Goal: Task Accomplishment & Management: Use online tool/utility

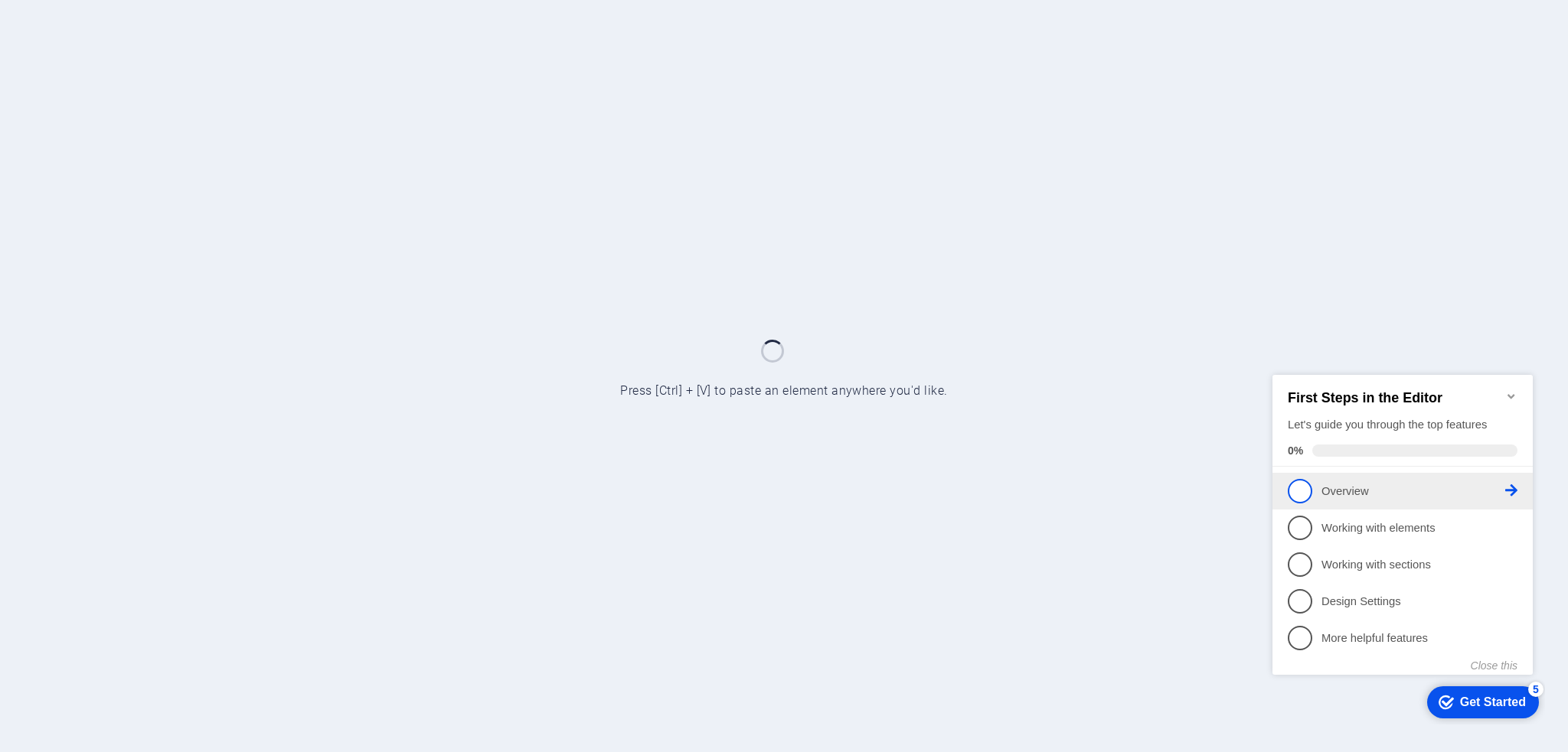
click at [1323, 483] on p "Overview - incomplete" at bounding box center [1413, 490] width 184 height 16
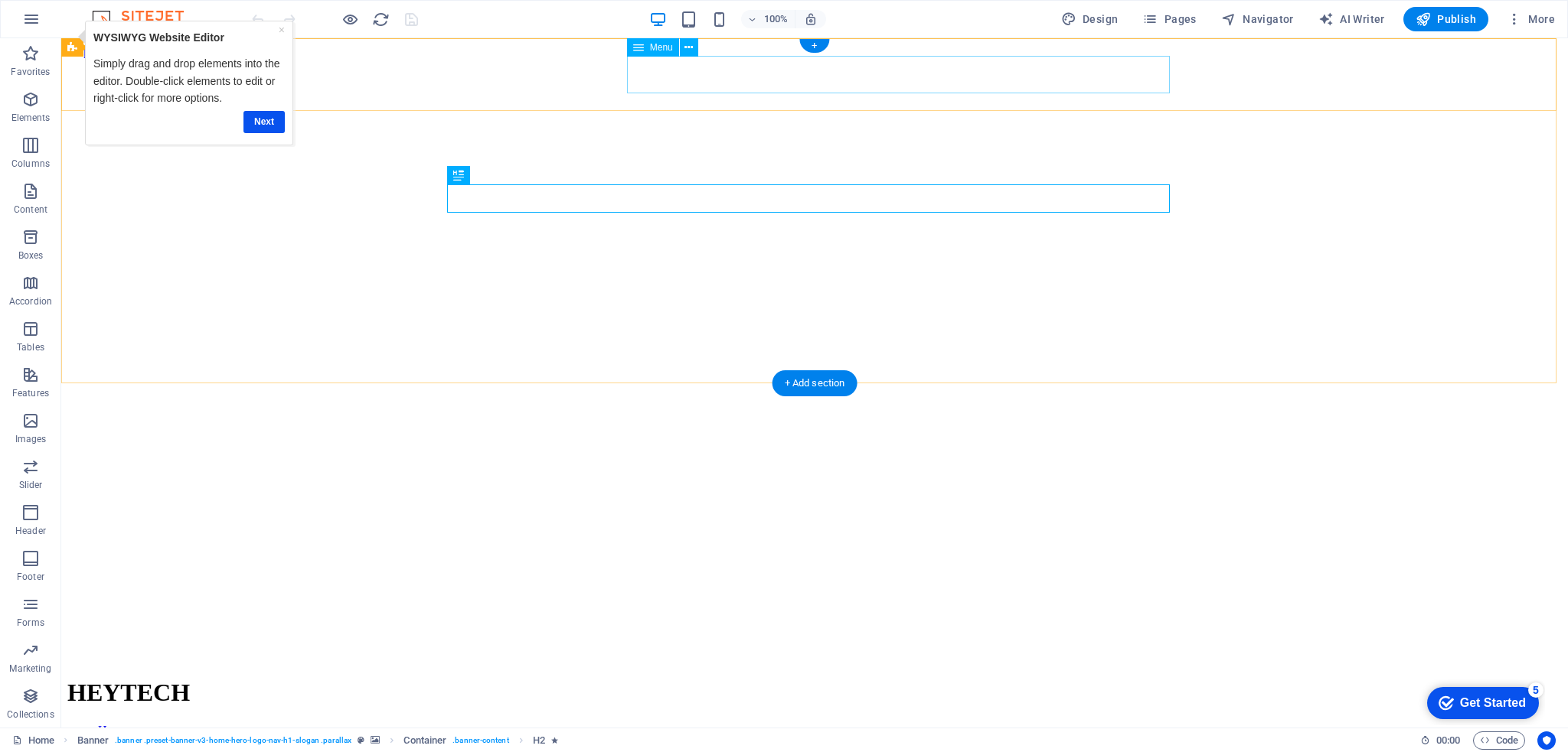
click at [973, 724] on nav "Home About Services Team Blog" at bounding box center [815, 758] width 1494 height 69
select select
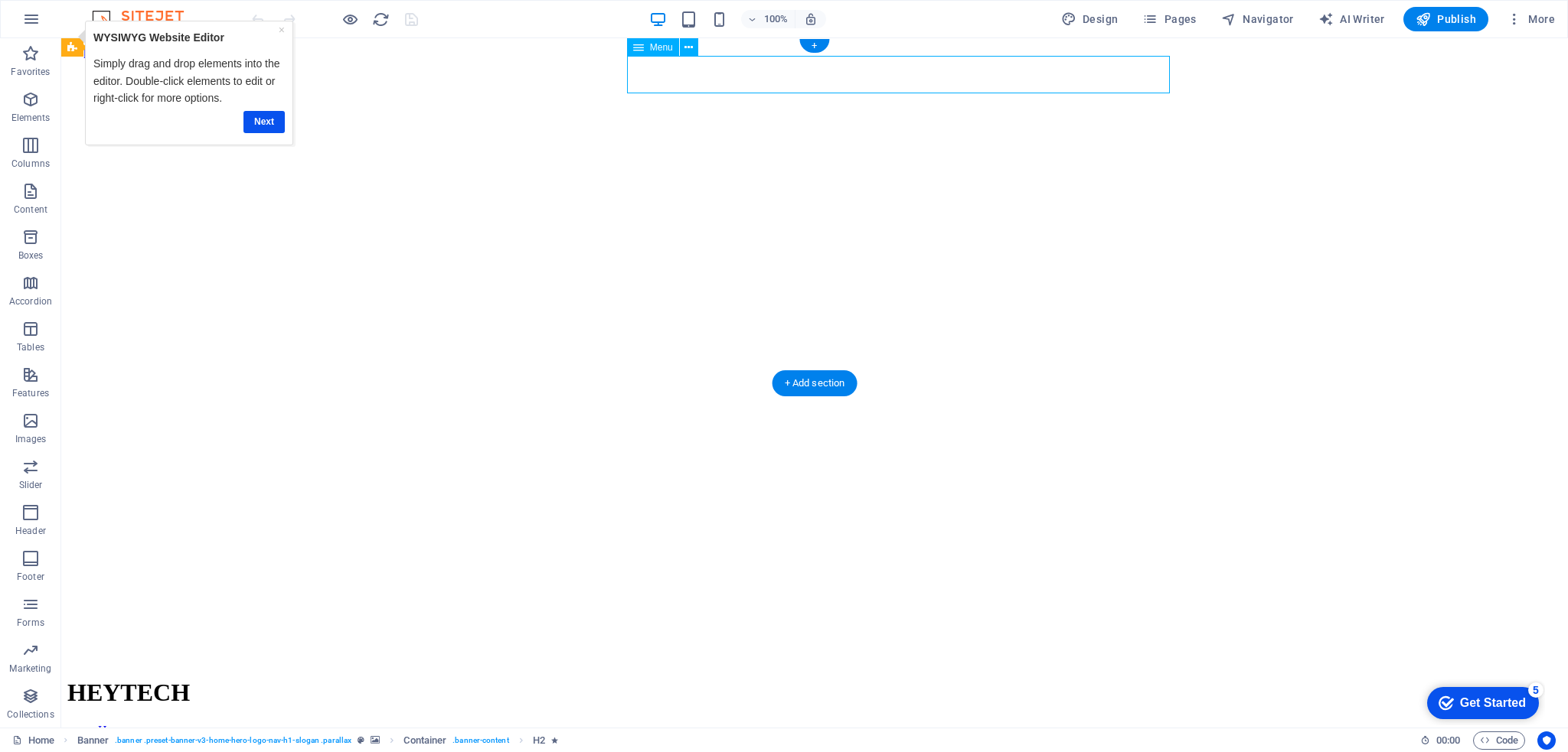
select select
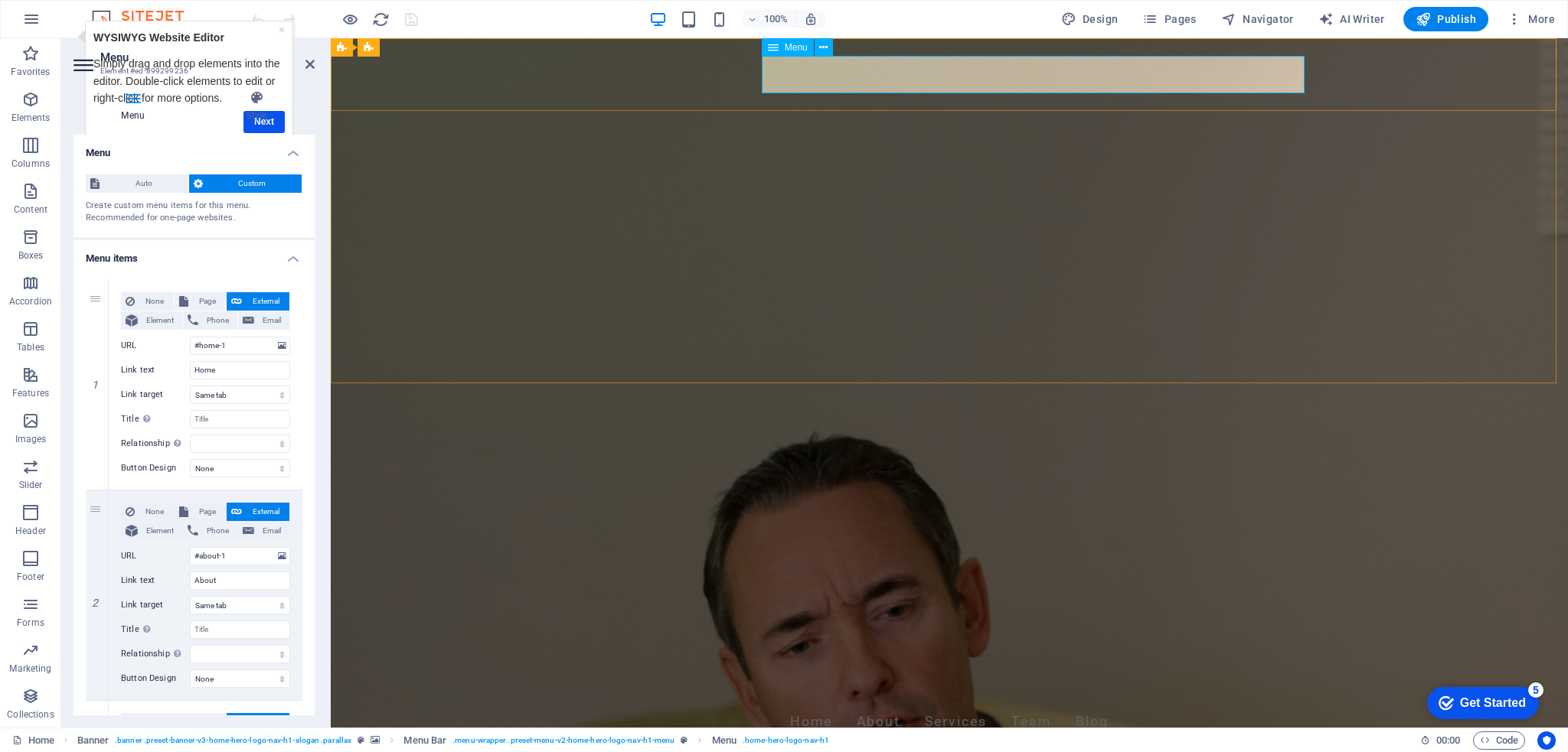
click at [1112, 704] on nav "Home About Services Team Blog" at bounding box center [949, 723] width 723 height 38
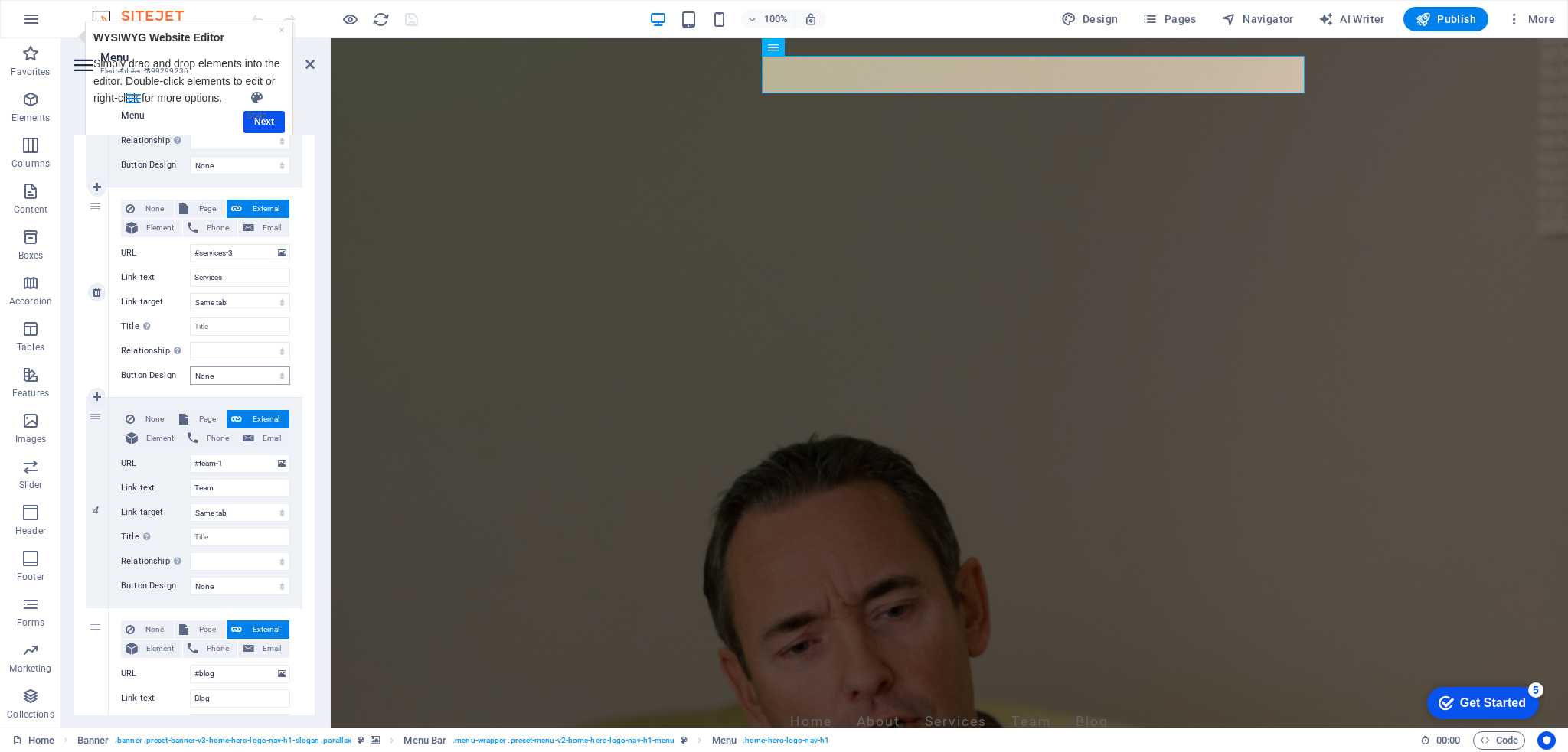
scroll to position [536, 0]
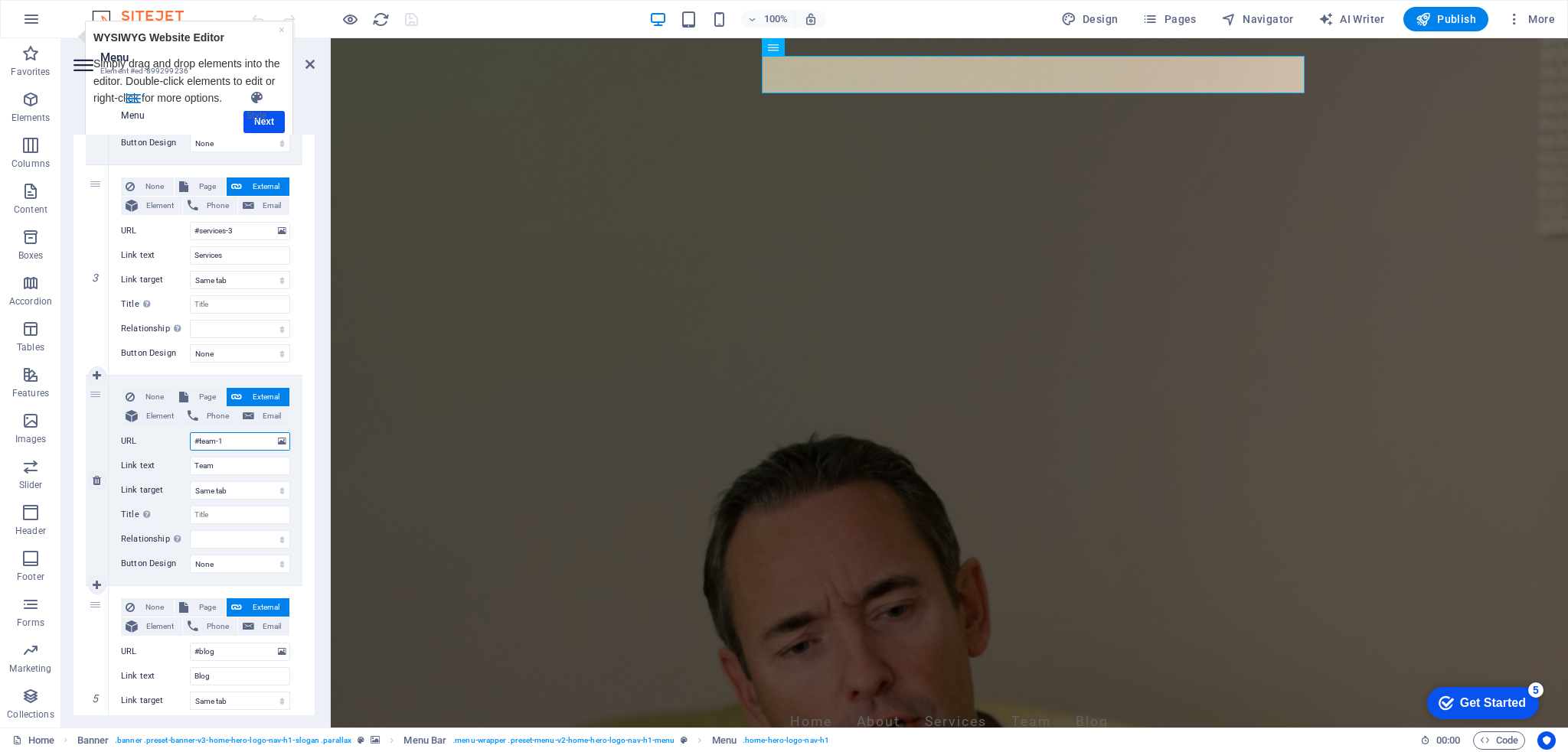
click at [251, 444] on input "#team-1" at bounding box center [240, 442] width 100 height 18
drag, startPoint x: 221, startPoint y: 469, endPoint x: 181, endPoint y: 469, distance: 40.0
click at [181, 469] on div "Link text Team" at bounding box center [206, 466] width 169 height 18
type input "Part"
select select
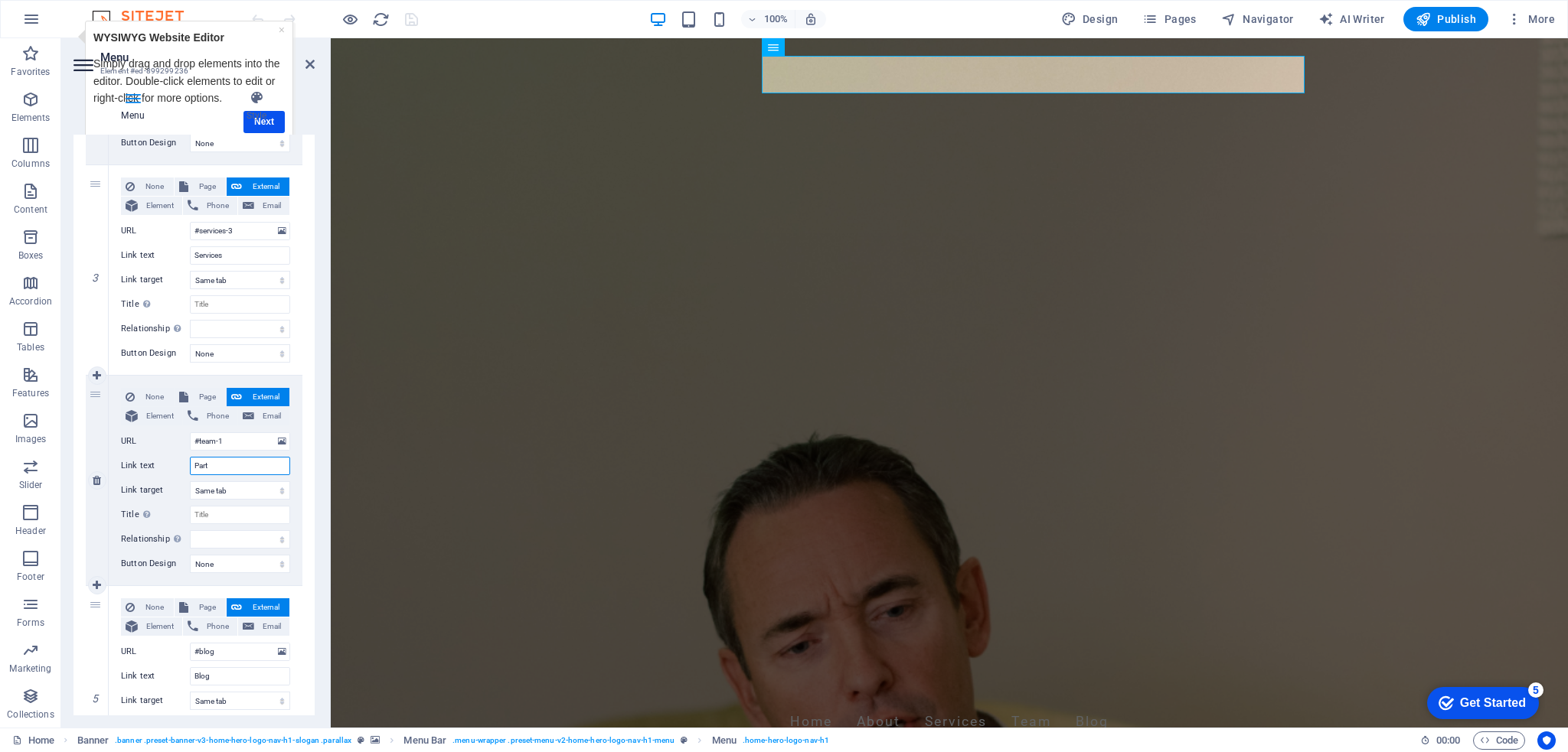
select select
type input "Partn"
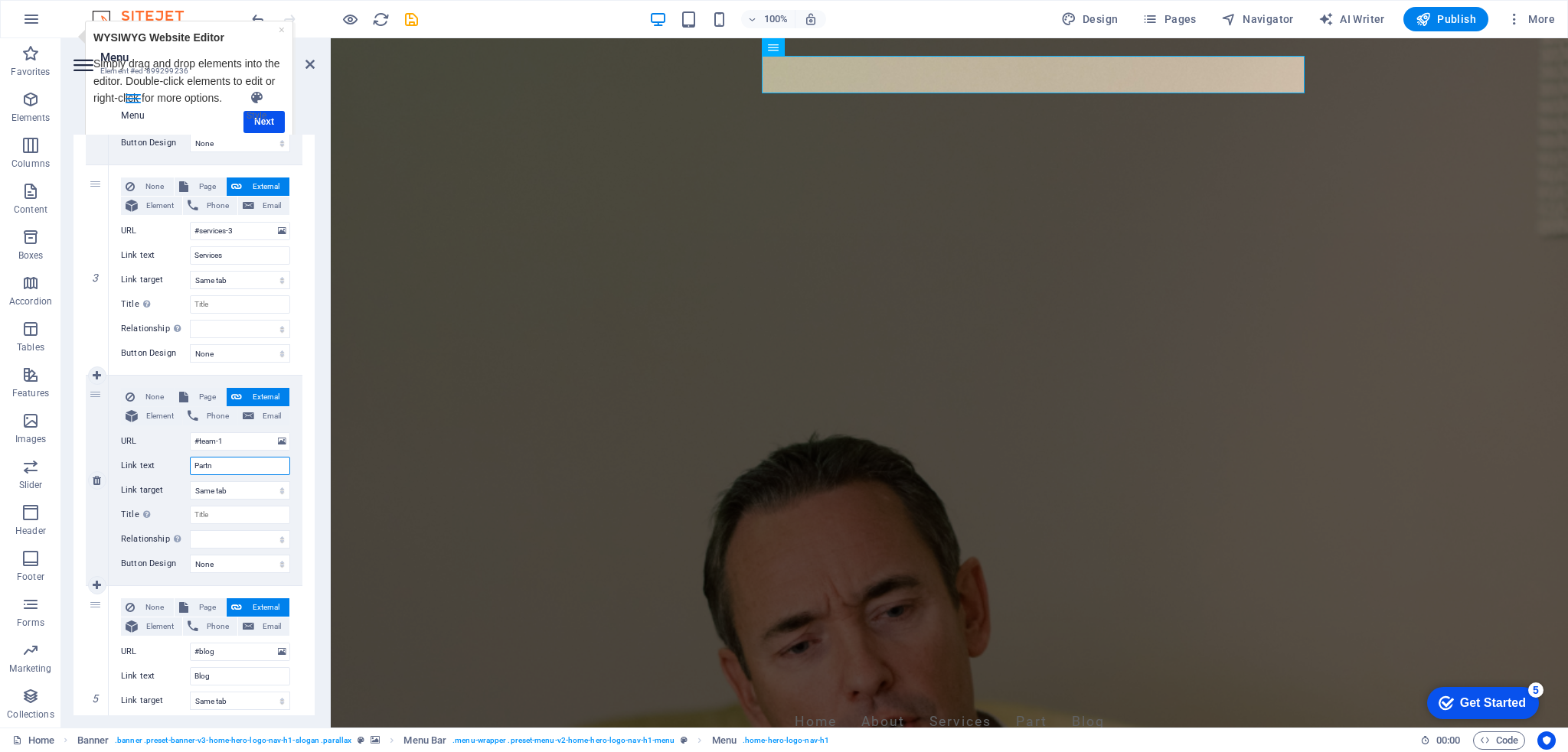
select select
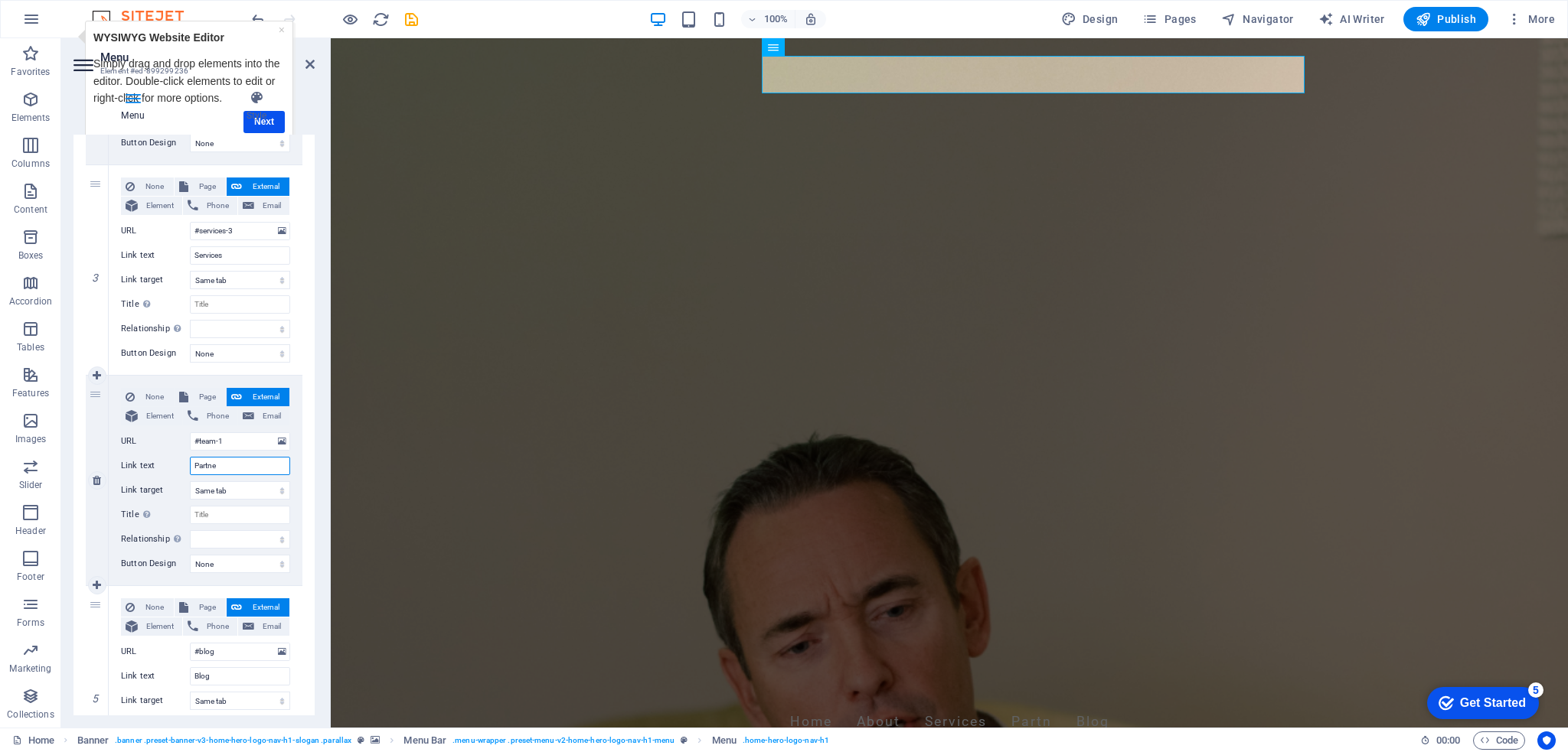
type input "Partner"
select select
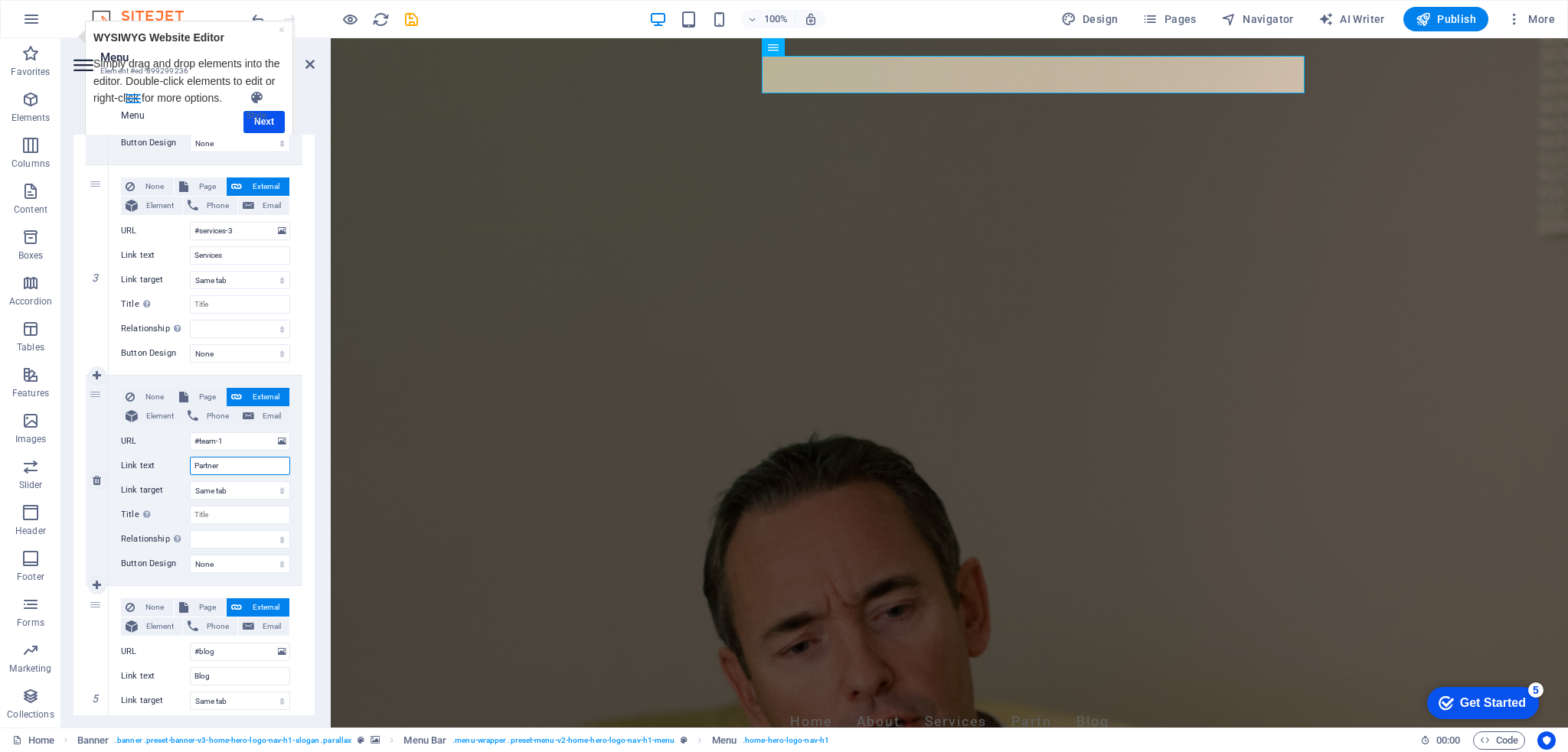
select select
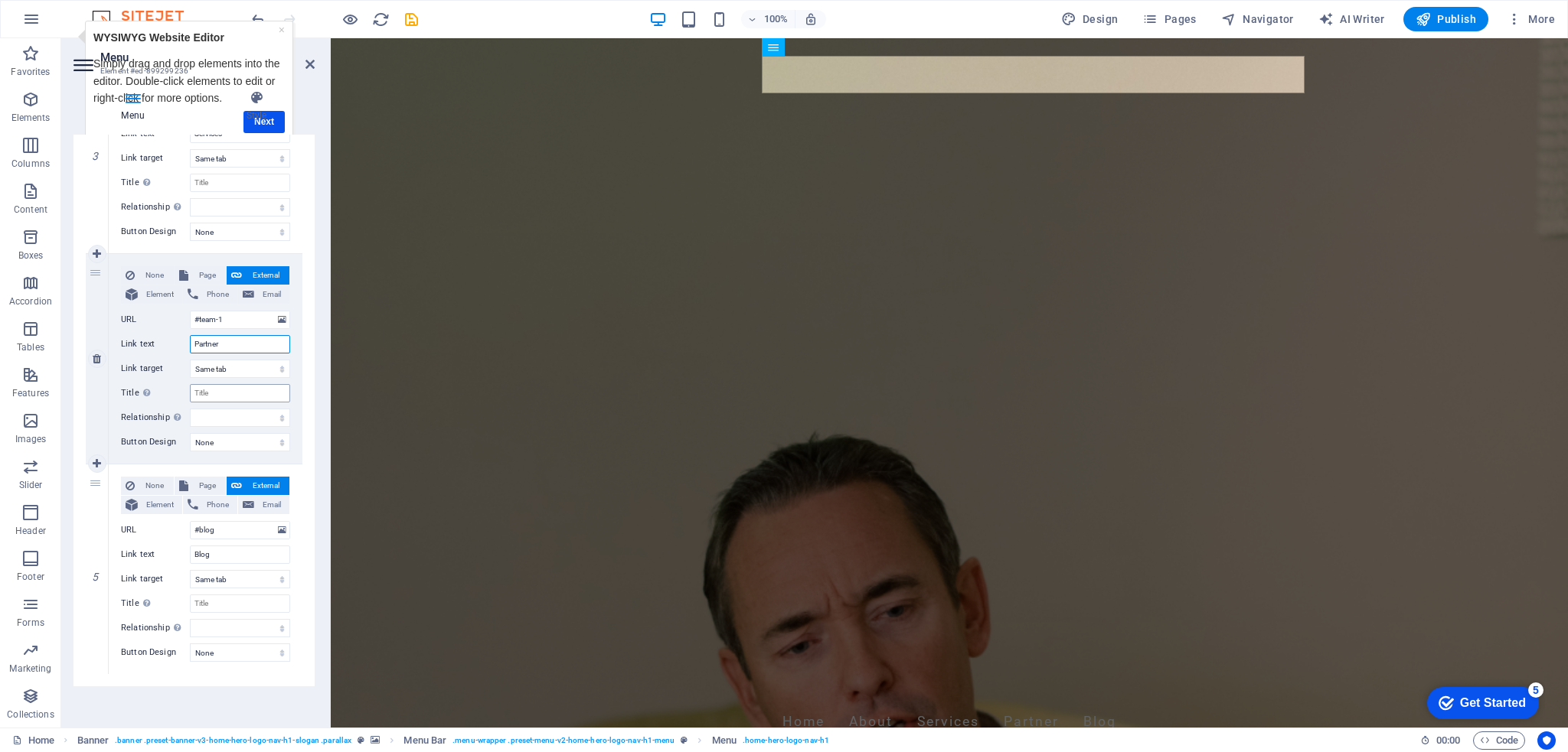
scroll to position [658, 0]
type input "Partner"
click at [245, 376] on div "None Page External Element Phone Email Page Home Subpage Legal Notice Privacy E…" at bounding box center [206, 346] width 169 height 160
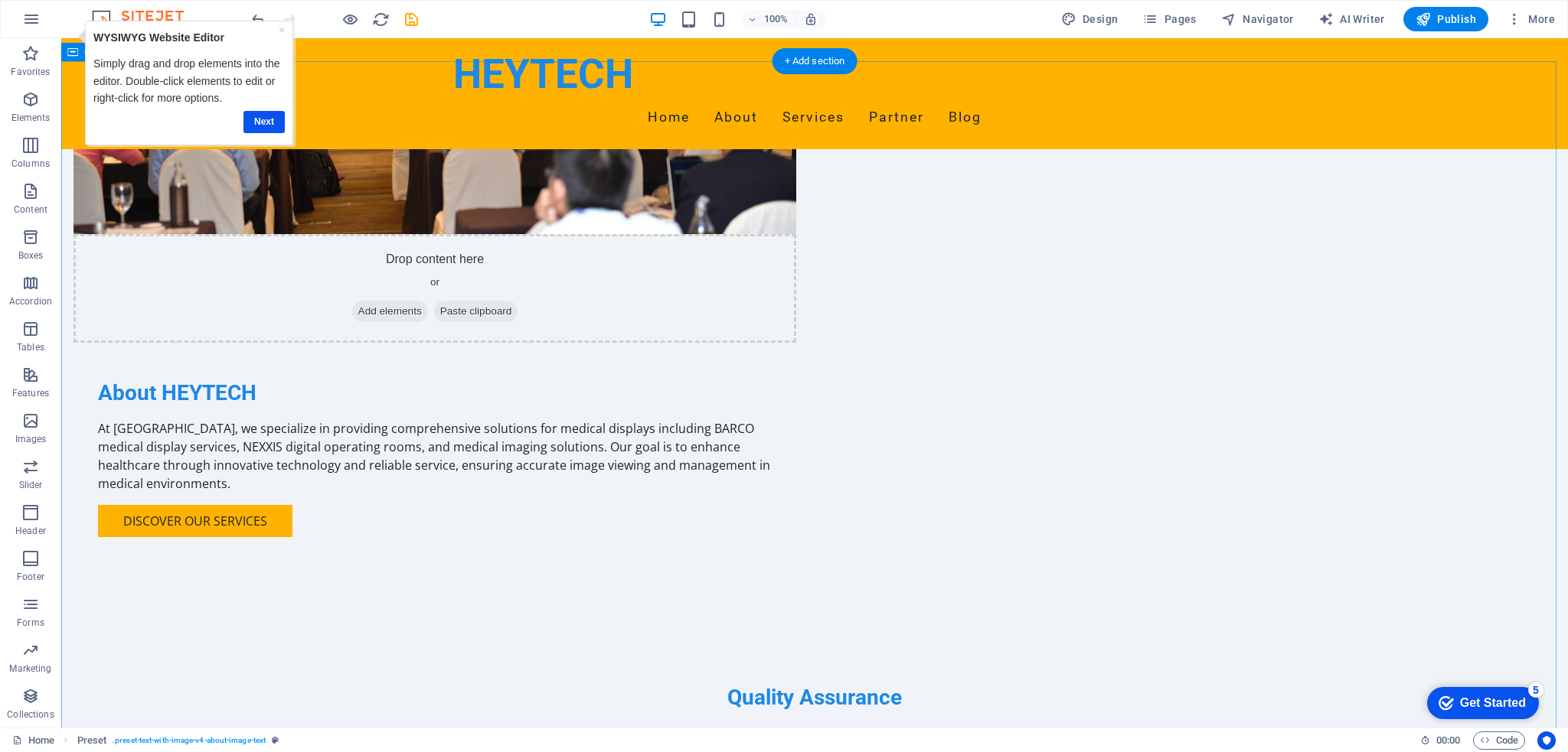
scroll to position [1071, 0]
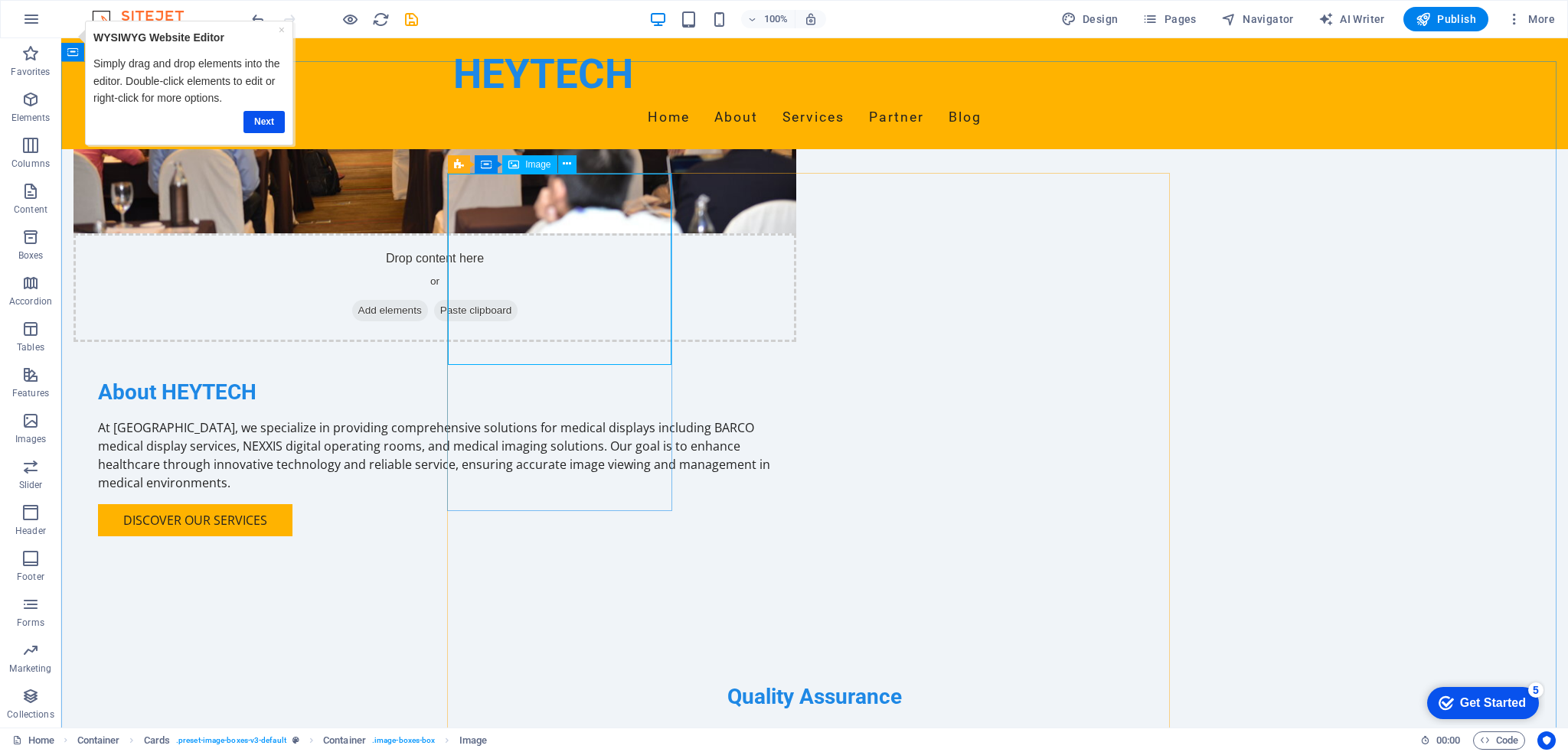
click at [536, 163] on span "Image" at bounding box center [537, 164] width 25 height 9
click at [263, 122] on link "Next" at bounding box center [263, 121] width 41 height 23
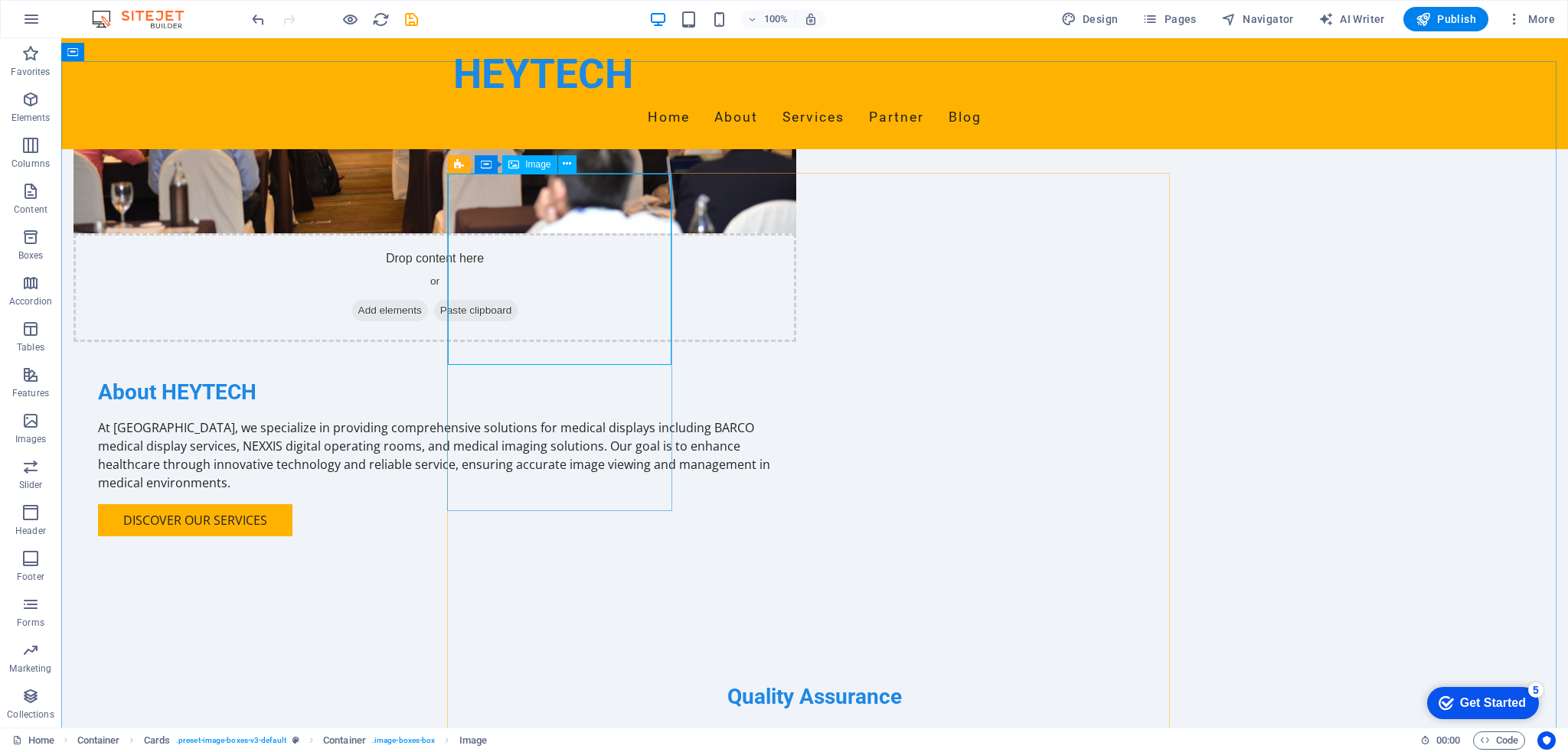
click at [543, 165] on span "Image" at bounding box center [537, 164] width 25 height 9
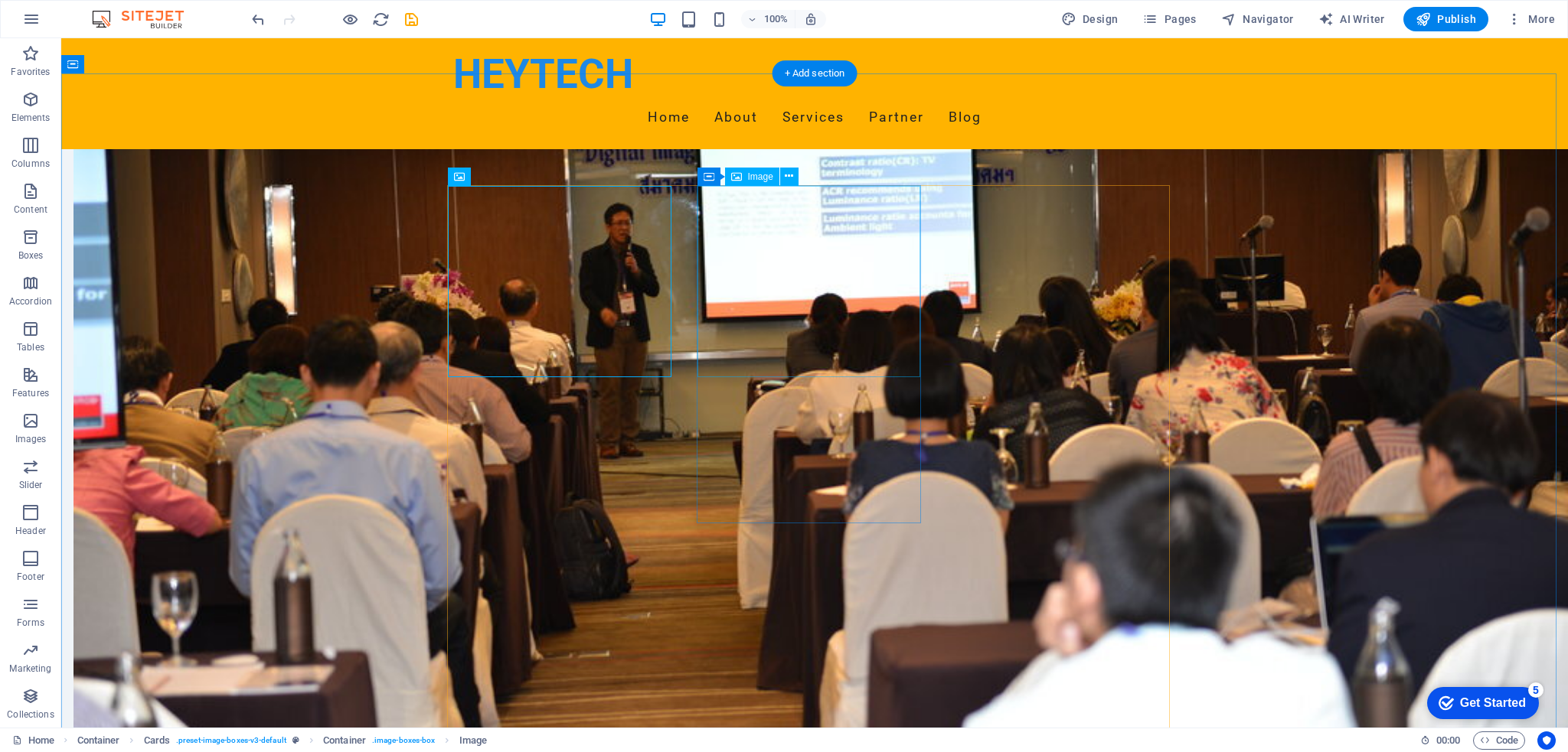
scroll to position [918, 0]
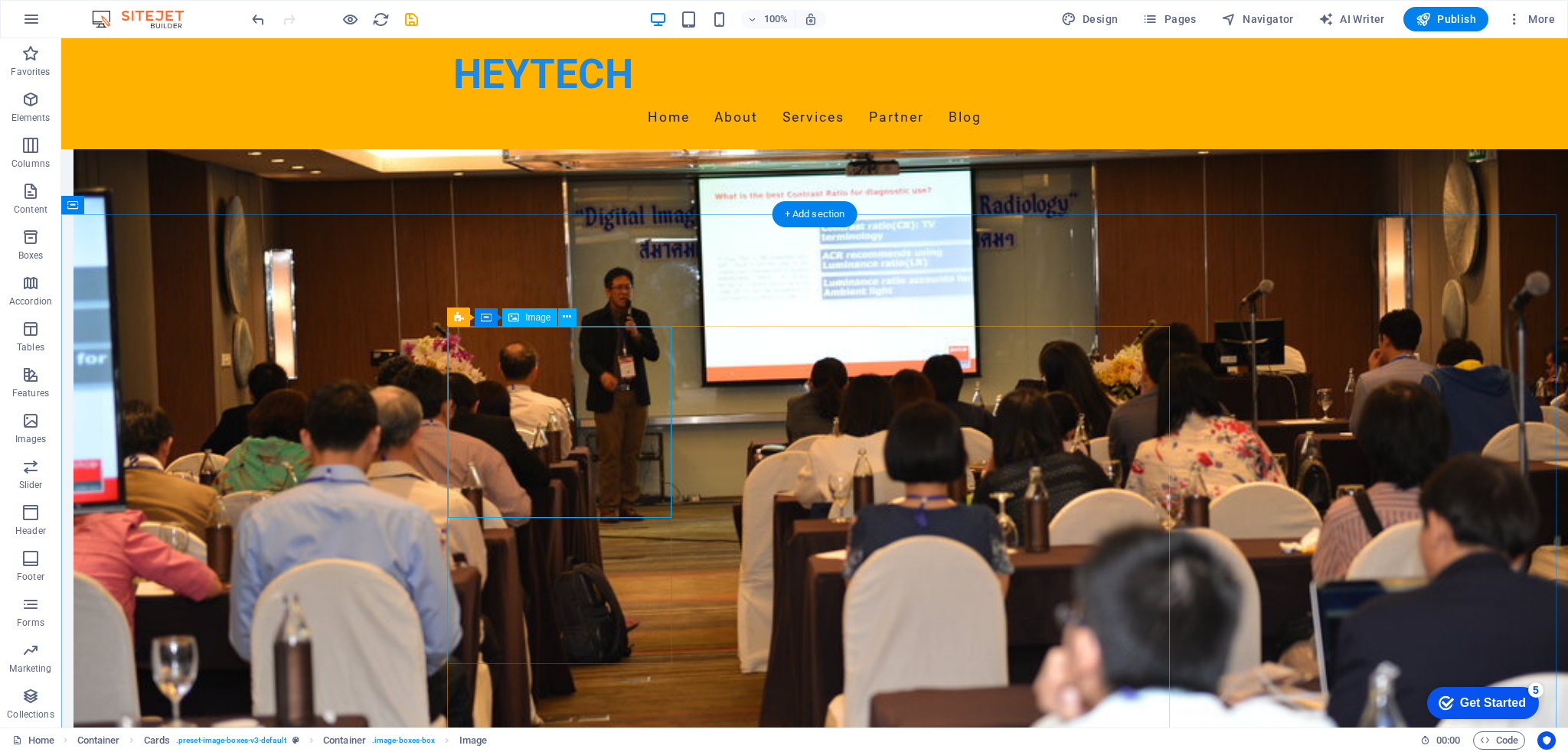
click at [535, 317] on span "Image" at bounding box center [537, 318] width 25 height 9
click at [569, 321] on icon at bounding box center [567, 317] width 8 height 16
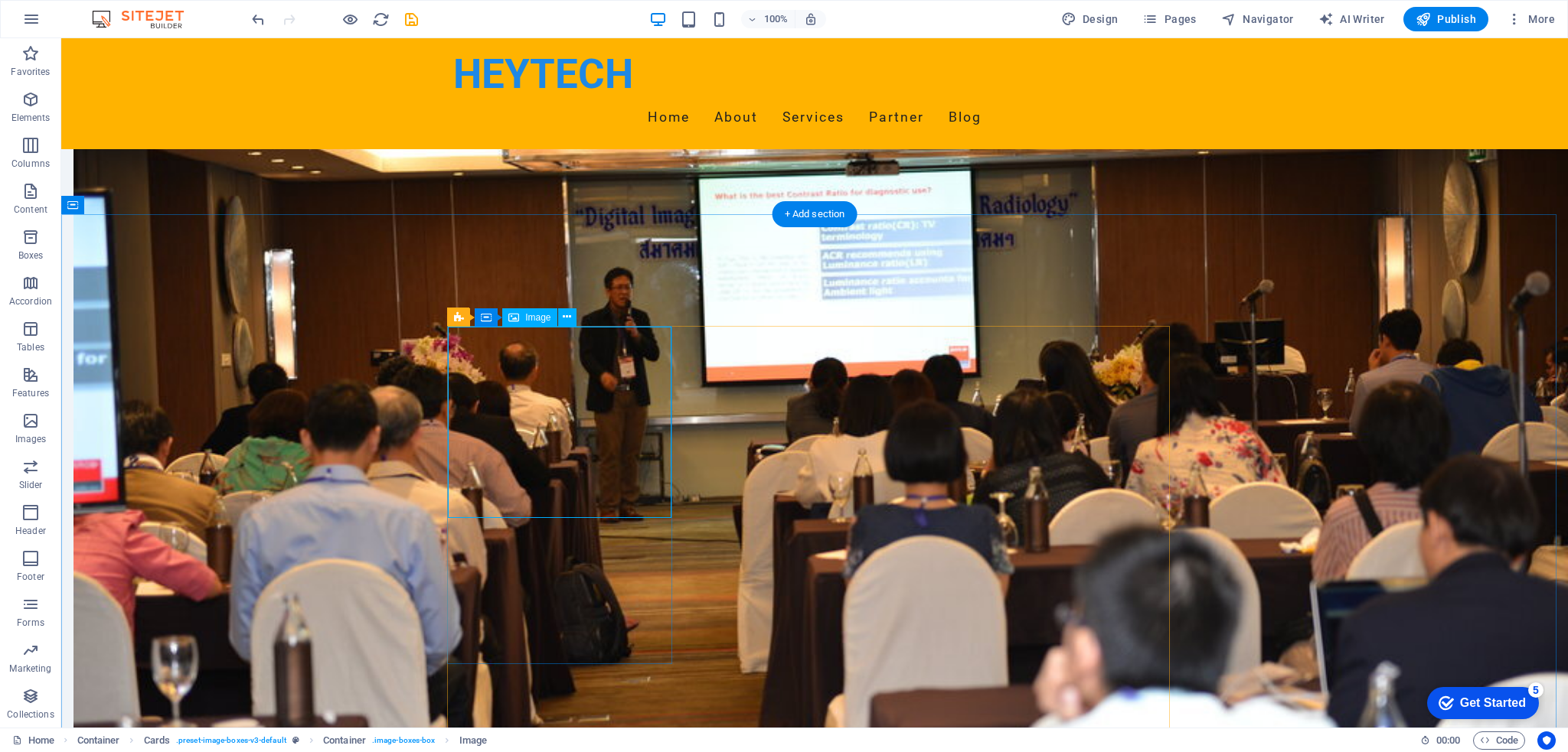
click at [533, 317] on span "Image" at bounding box center [537, 318] width 25 height 9
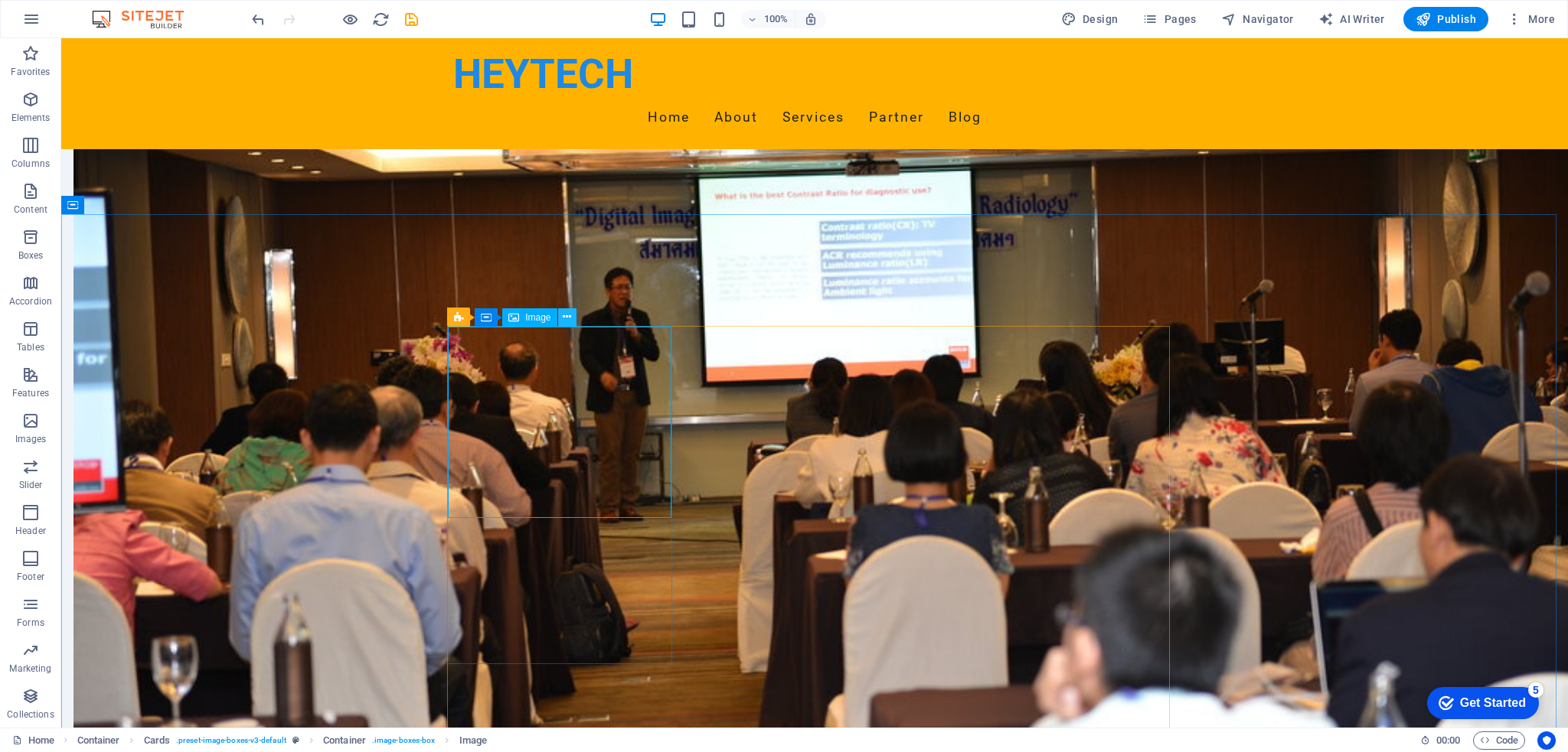
click at [563, 318] on icon at bounding box center [567, 317] width 8 height 16
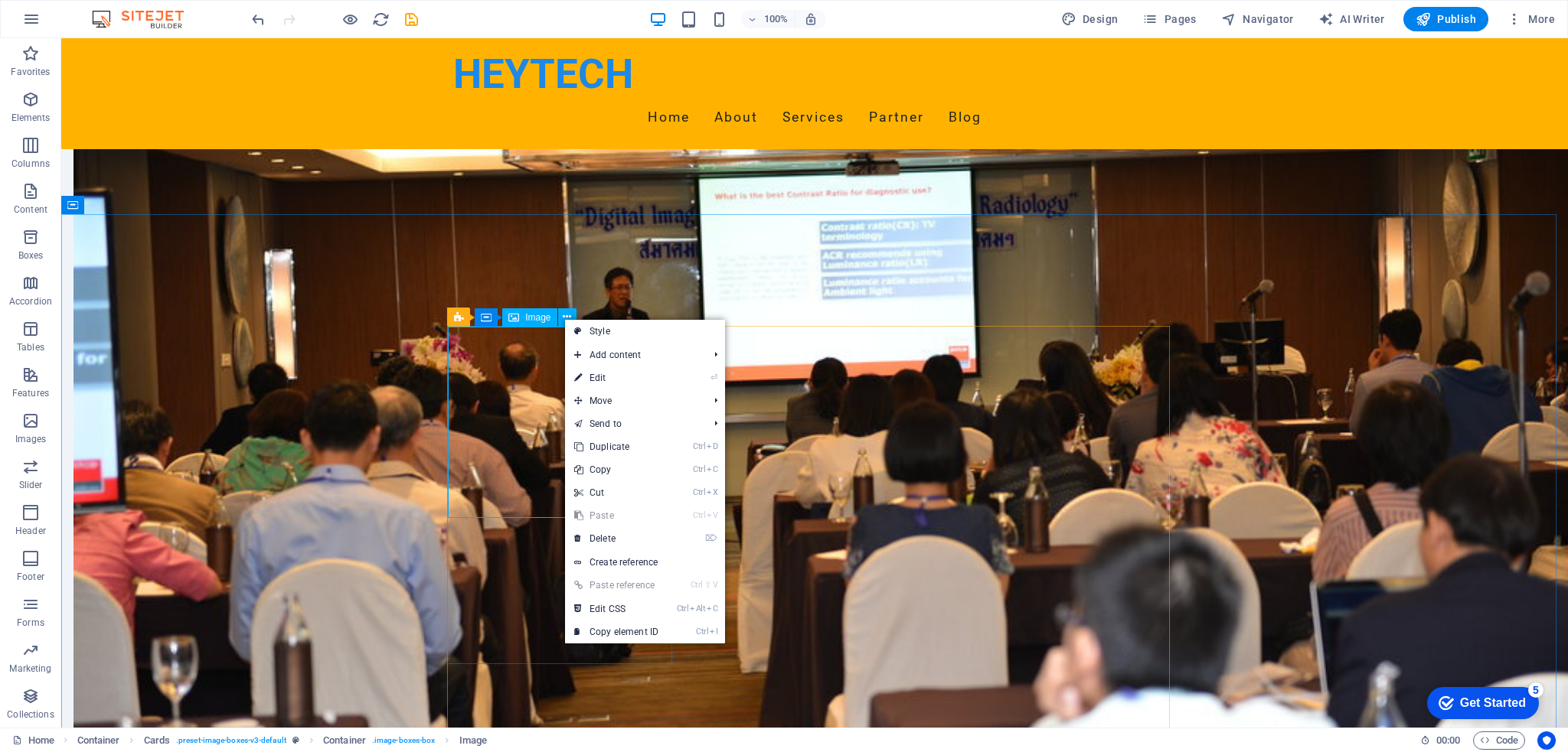
click at [518, 318] on icon at bounding box center [513, 318] width 11 height 18
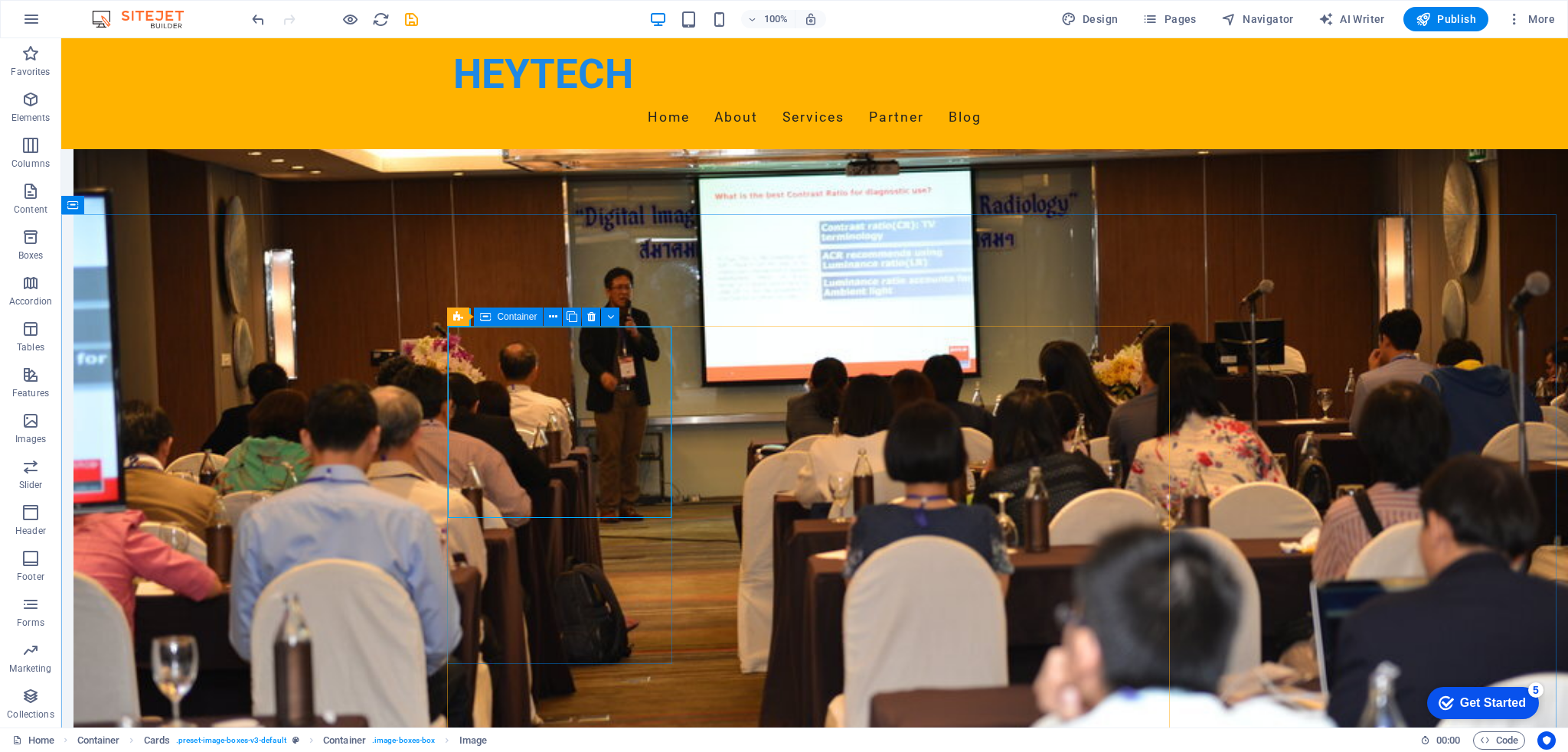
click at [524, 316] on span "Container" at bounding box center [517, 317] width 40 height 9
click at [34, 424] on icon "button" at bounding box center [31, 421] width 18 height 18
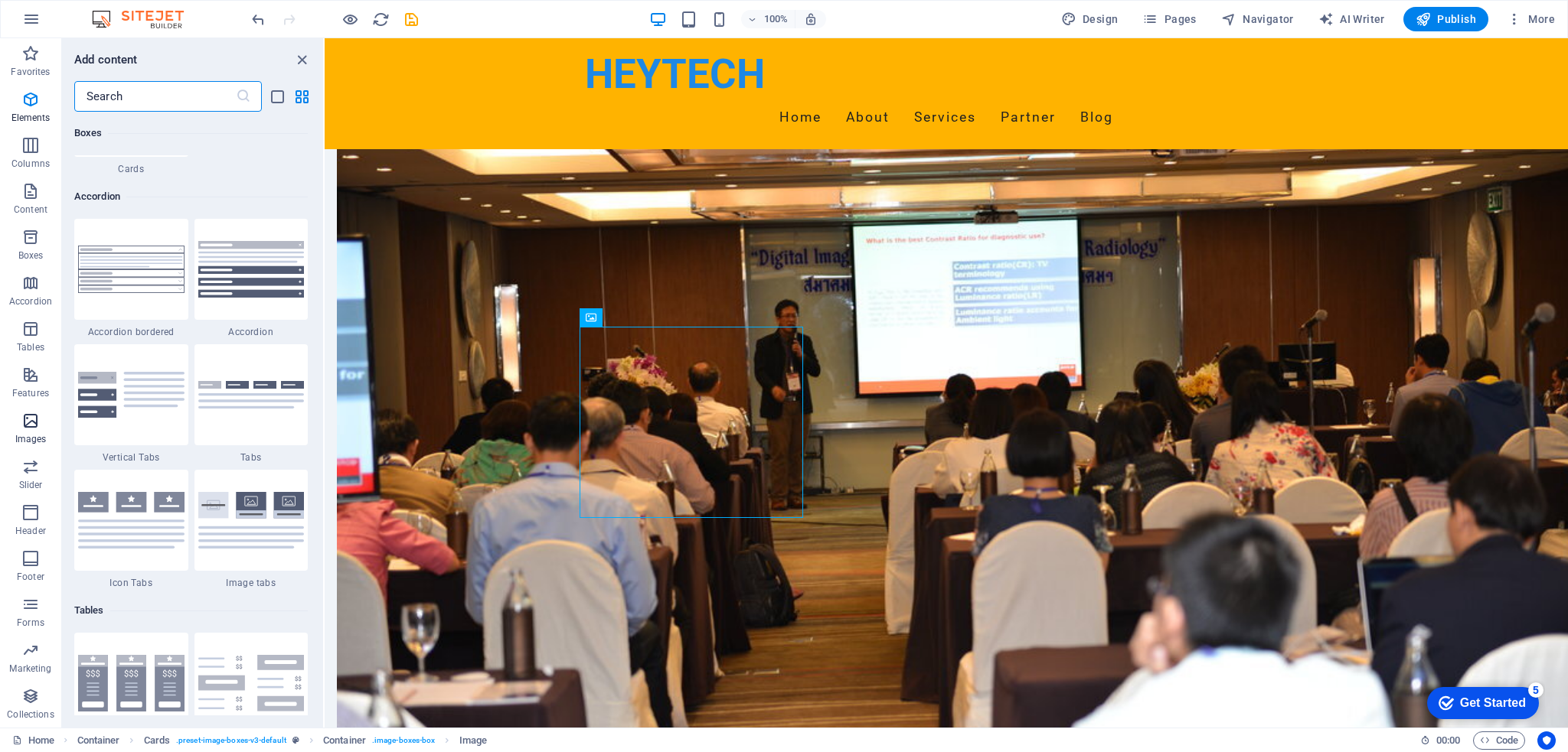
scroll to position [7761, 0]
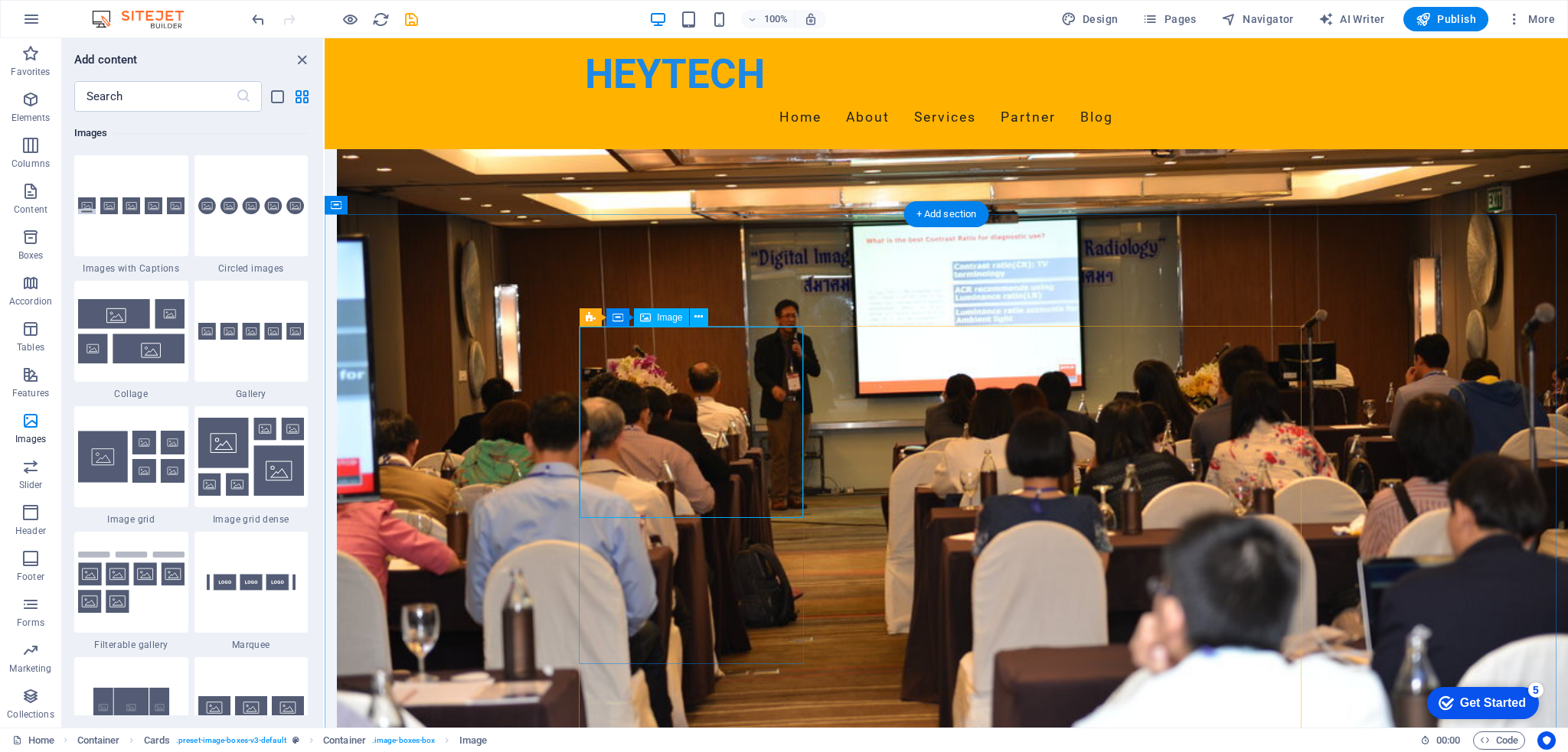
select select "vw"
select select "px"
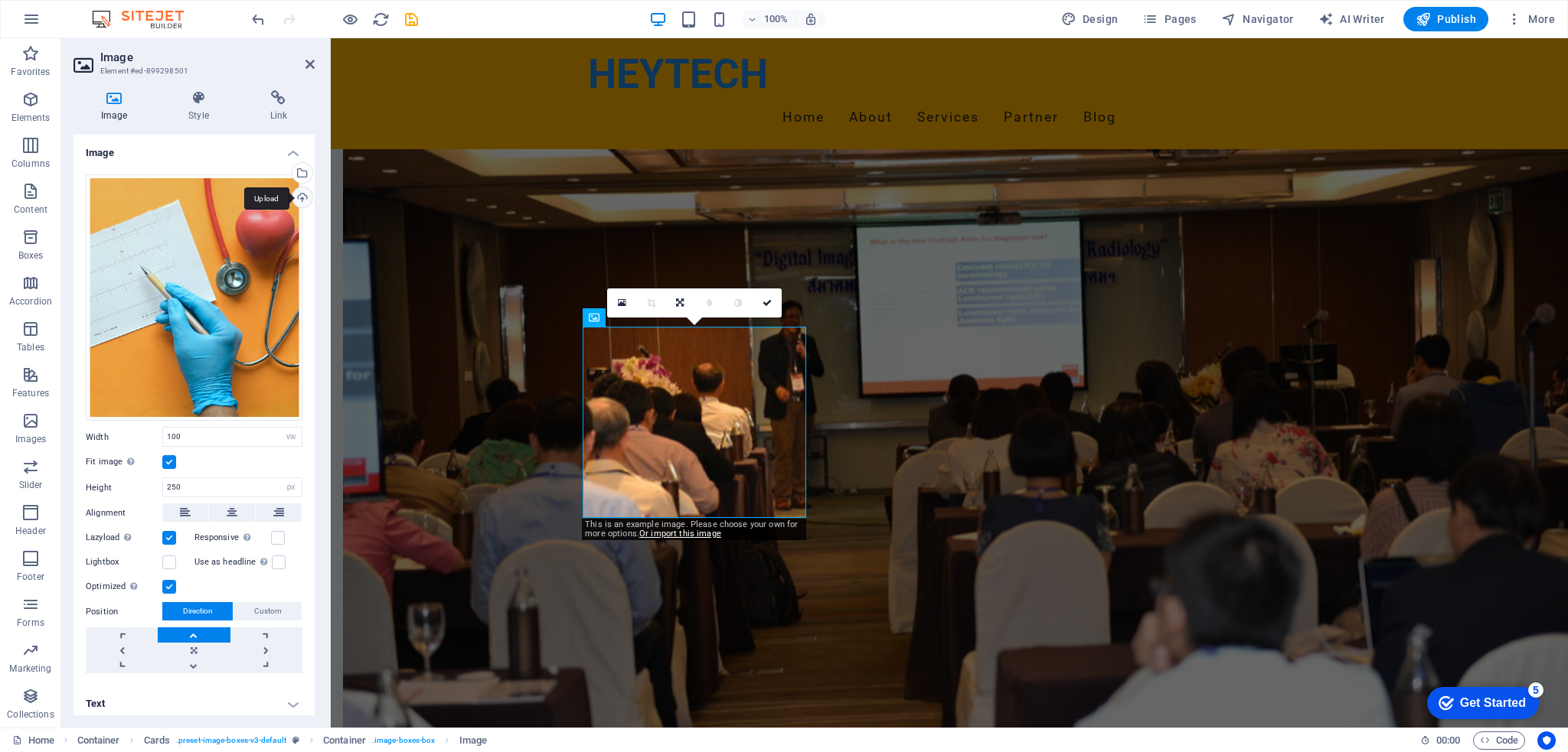
click at [297, 196] on div "Upload" at bounding box center [300, 198] width 23 height 23
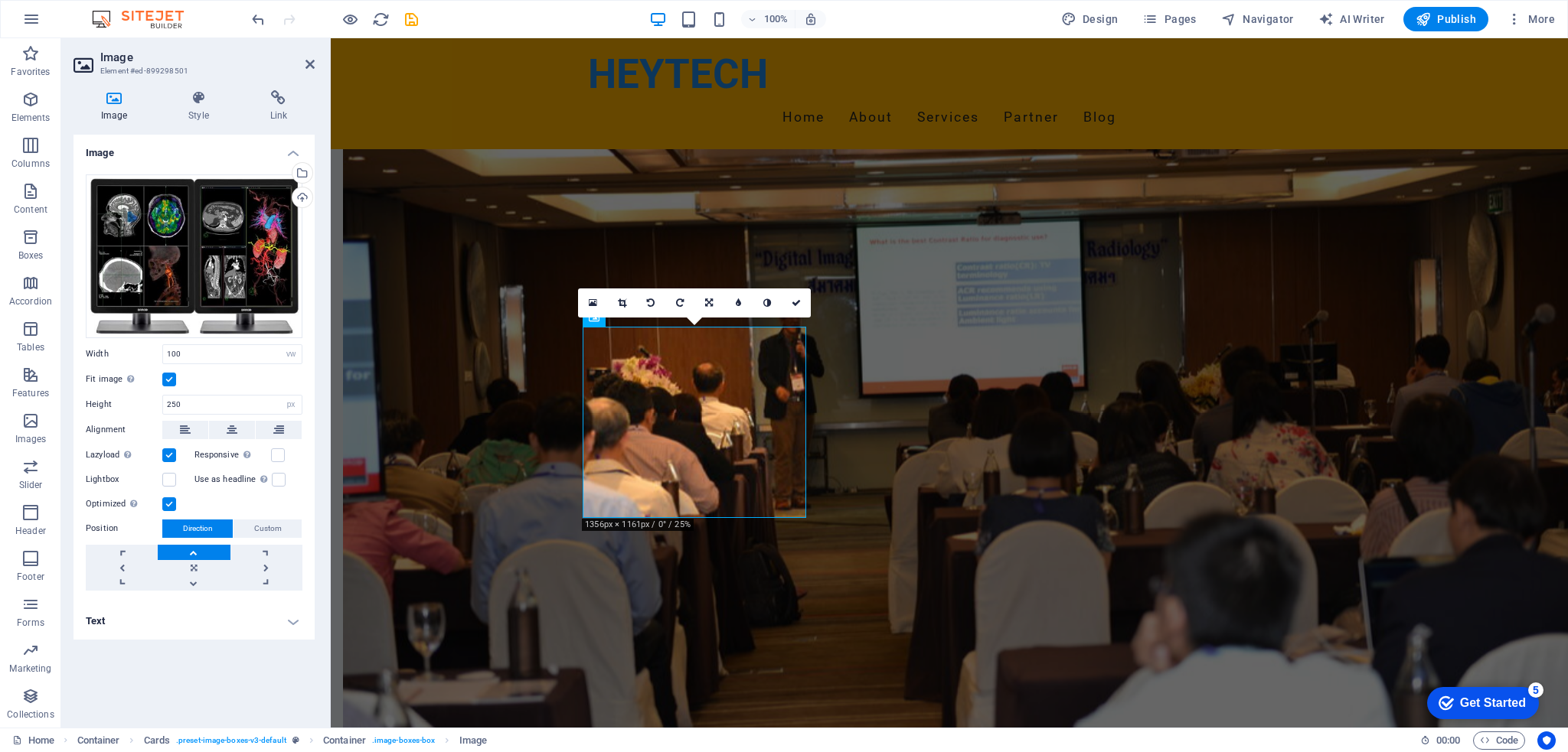
click at [166, 379] on label at bounding box center [169, 379] width 13 height 13
click at [0, 0] on input "Fit image Automatically fit image to a fixed width and height" at bounding box center [0, 0] width 0 height 0
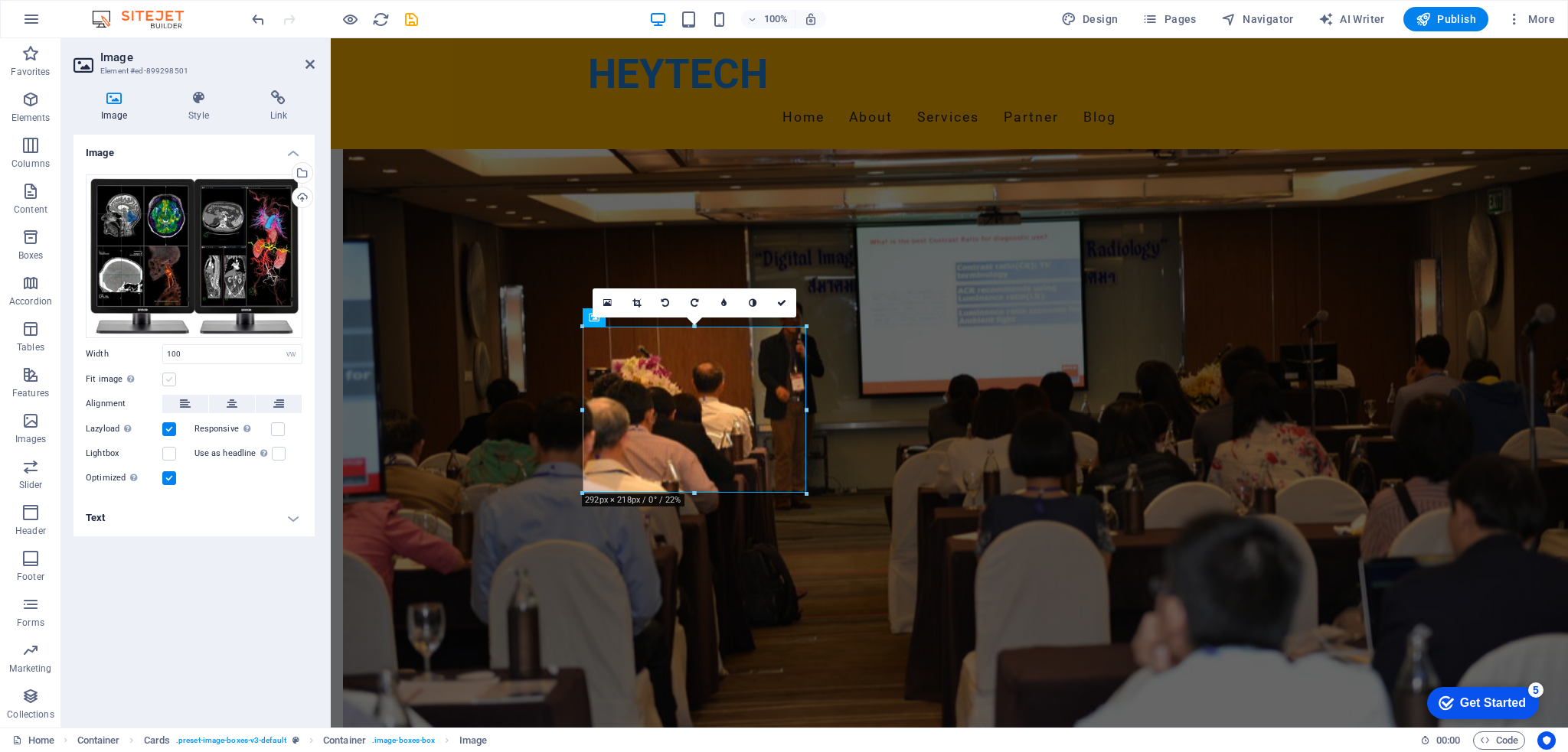
click at [166, 379] on label at bounding box center [169, 379] width 13 height 13
click at [0, 0] on input "Fit image Automatically fit image to a fixed width and height" at bounding box center [0, 0] width 0 height 0
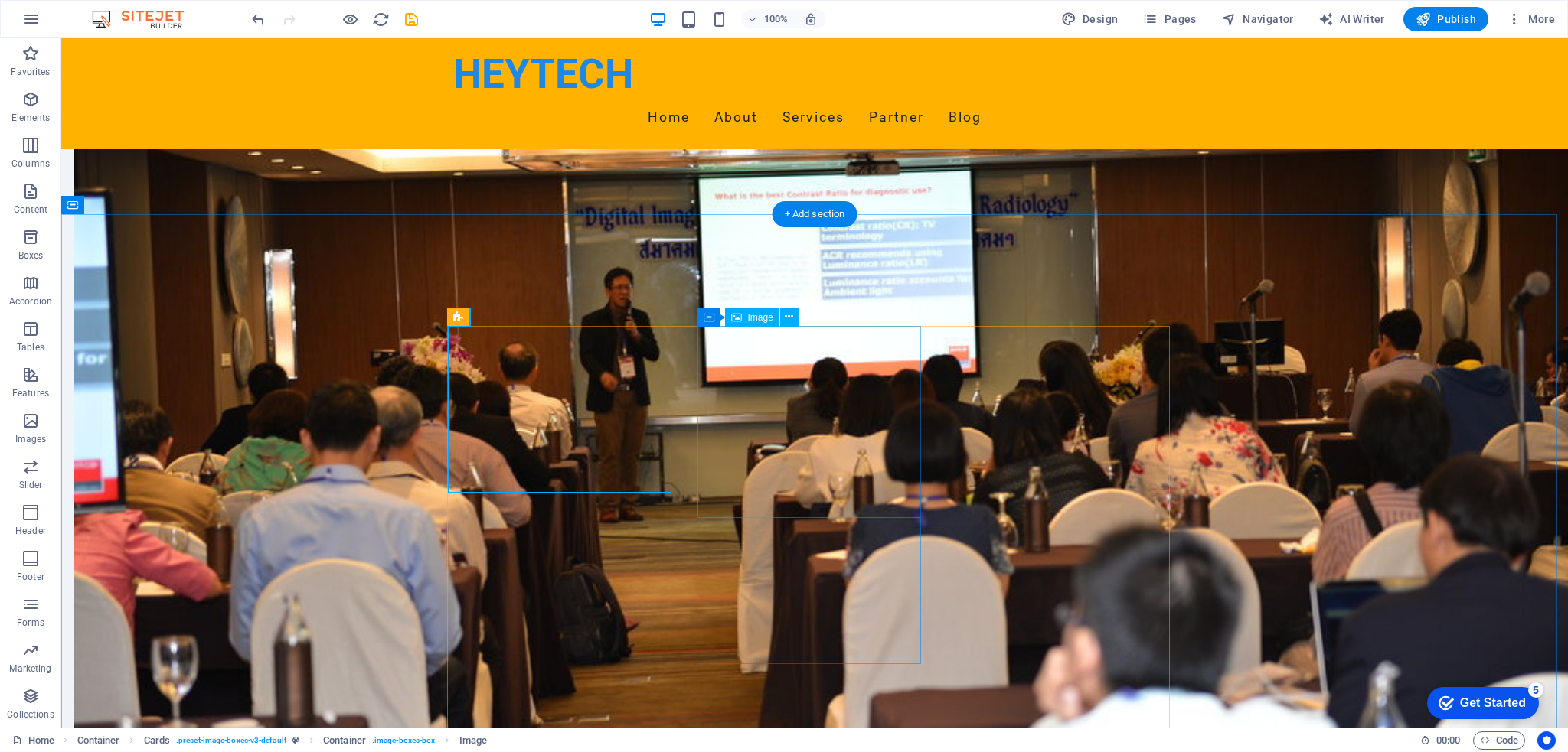
click at [751, 318] on span "Image" at bounding box center [761, 318] width 25 height 9
select select "vw"
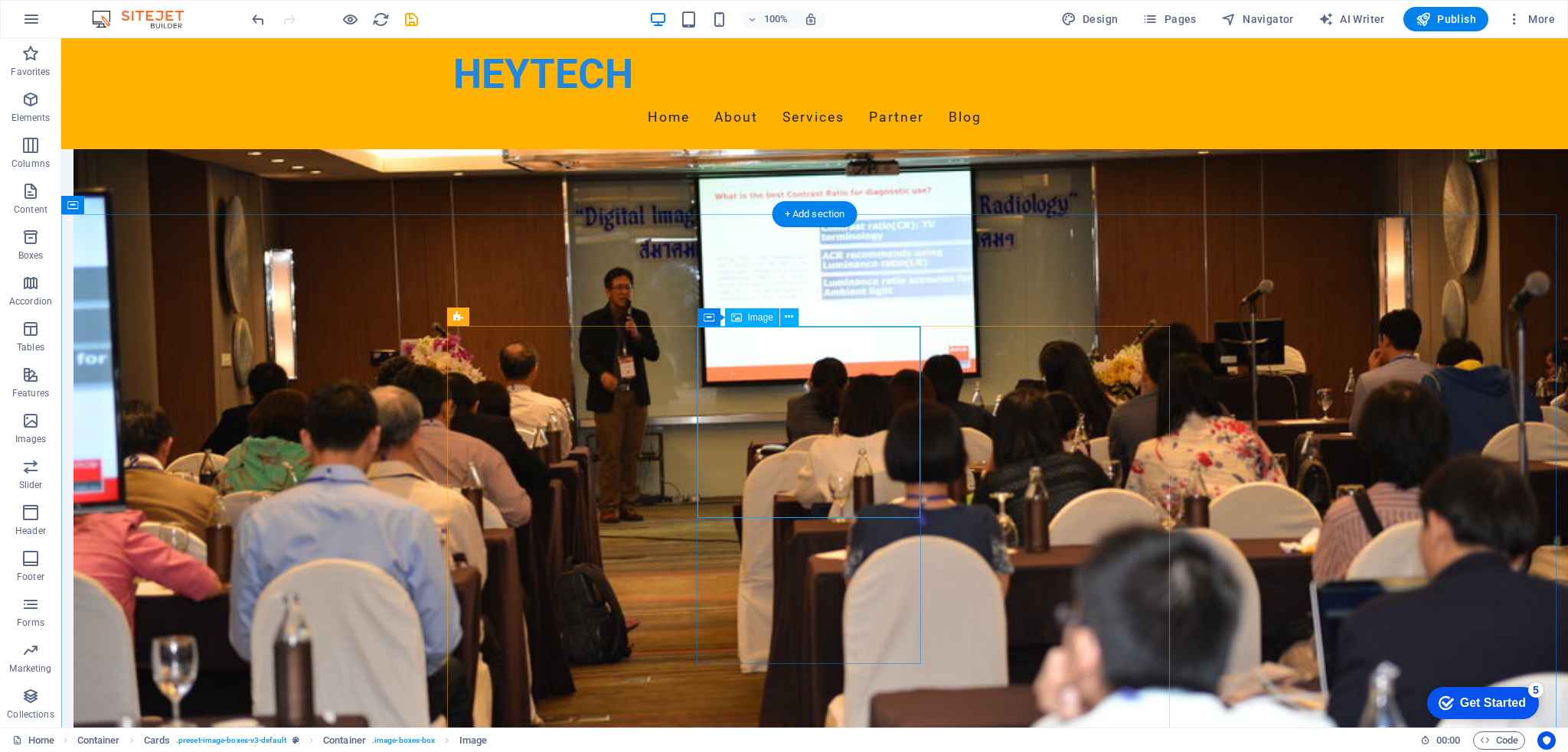
select select "px"
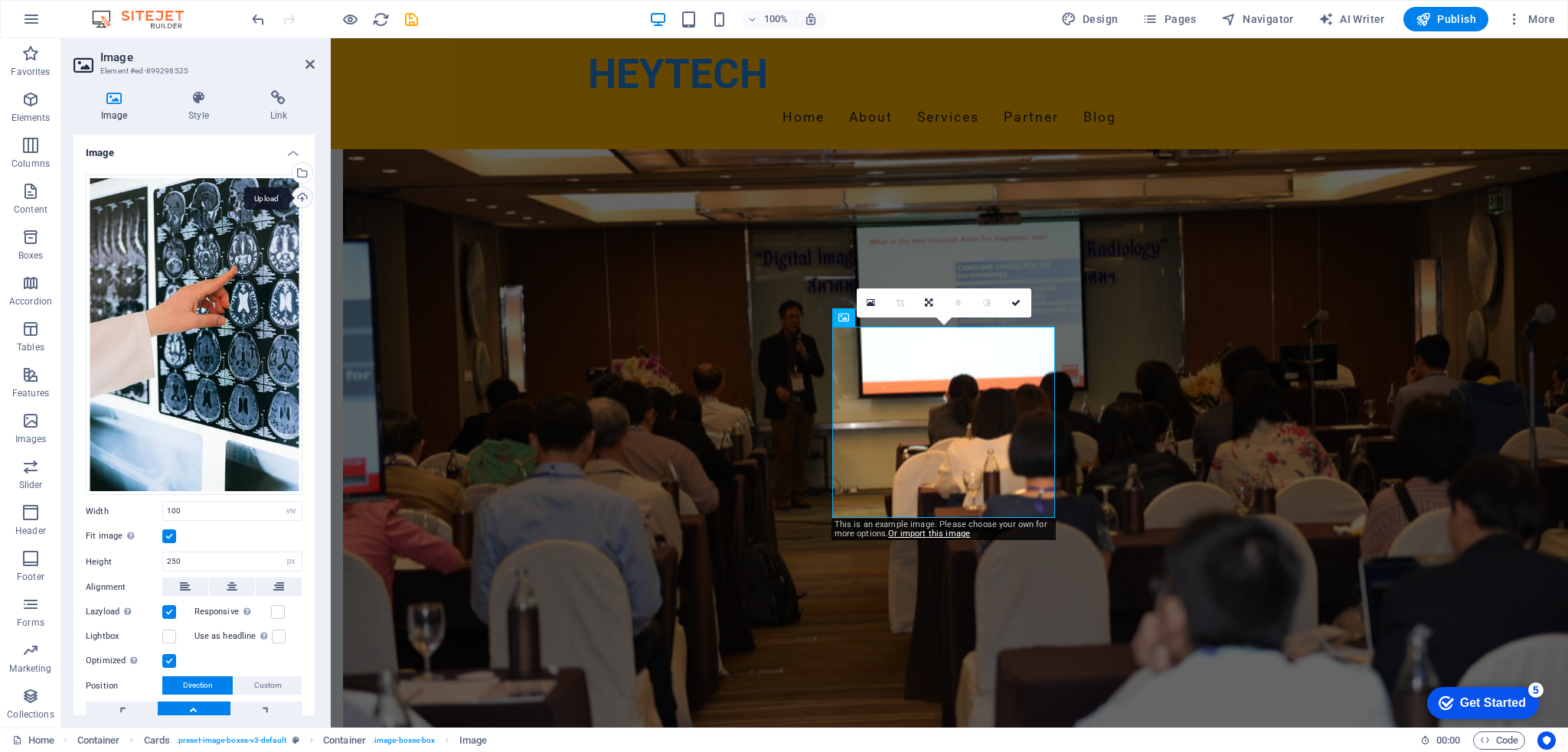
click at [295, 196] on div "Upload" at bounding box center [300, 198] width 23 height 23
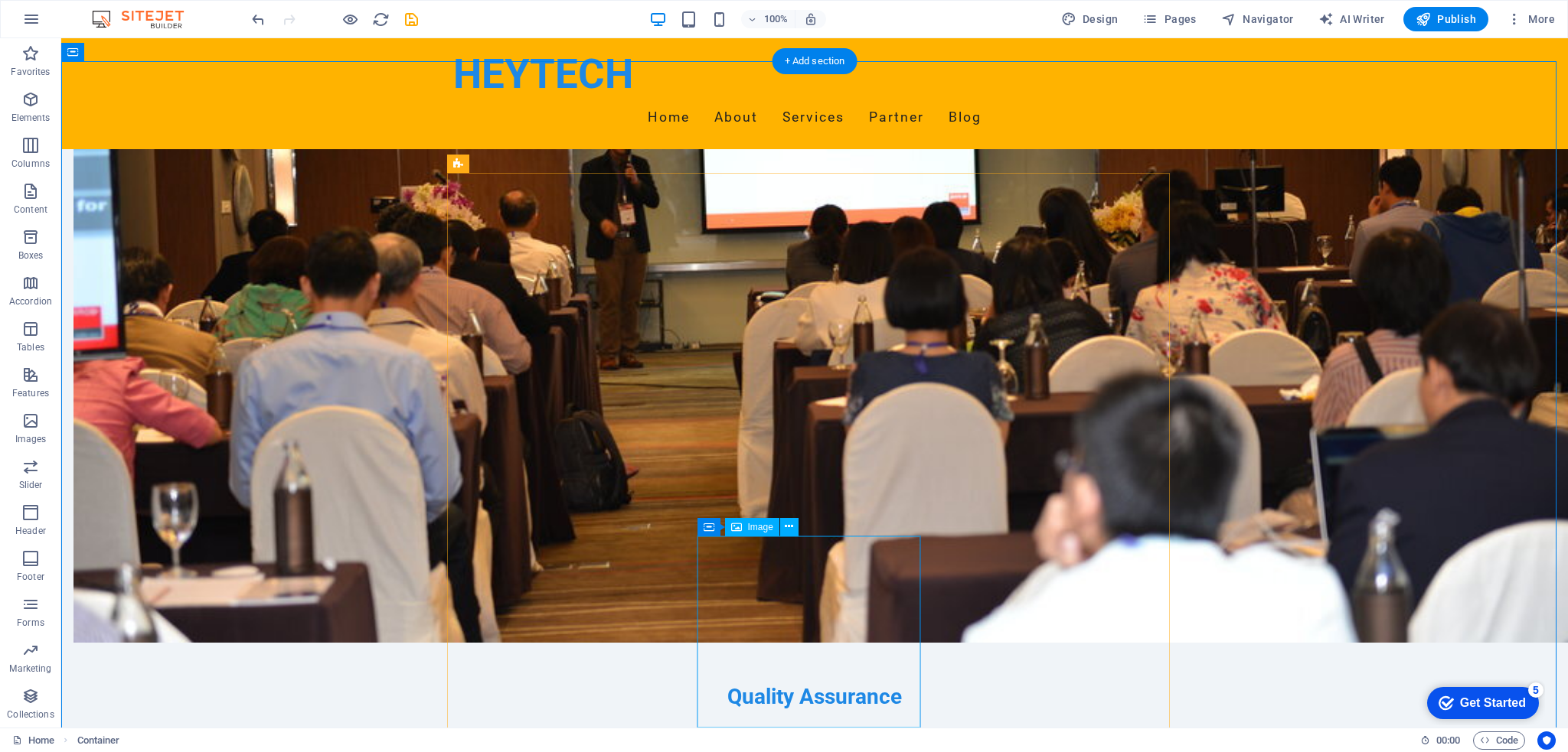
scroll to position [1148, 0]
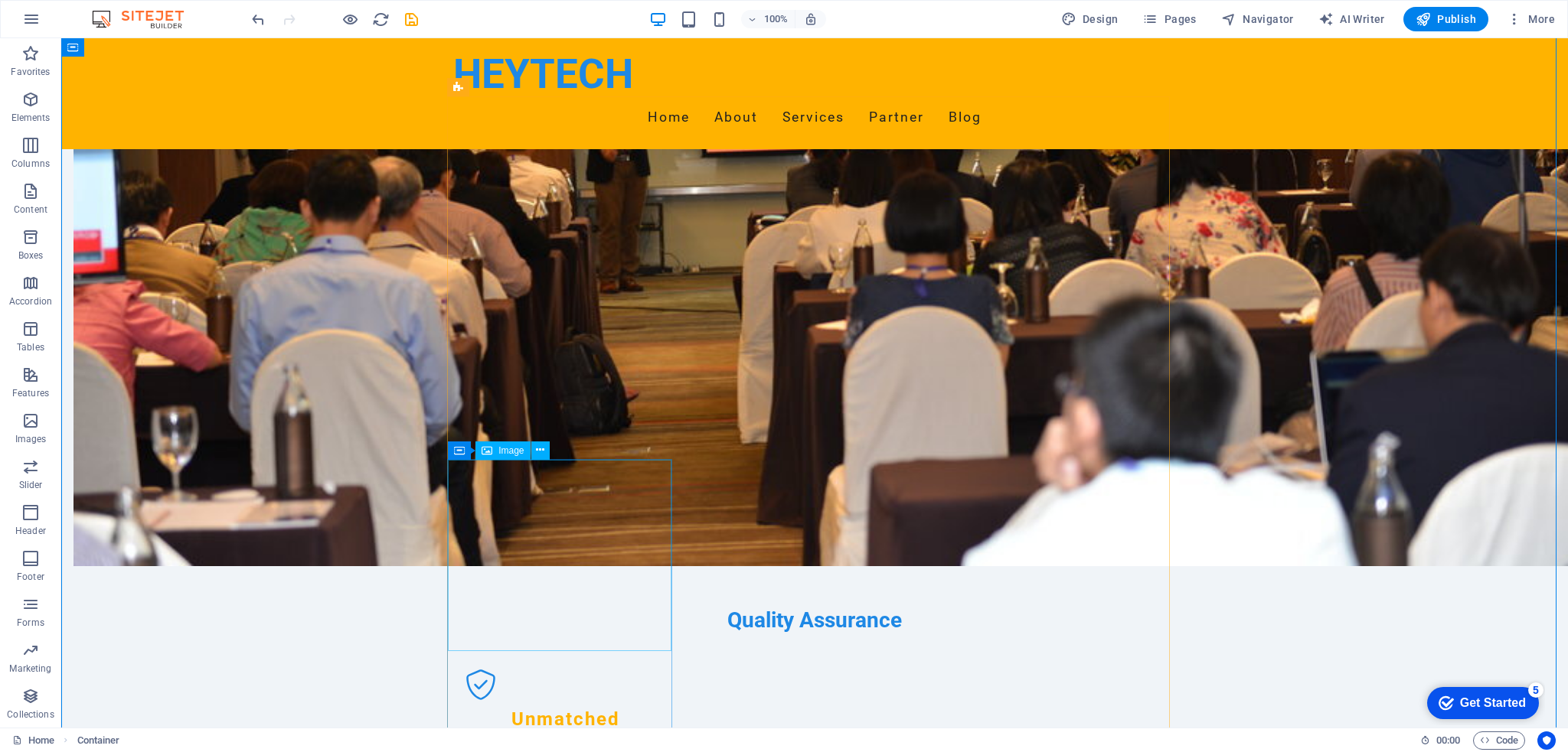
click at [508, 450] on span "Image" at bounding box center [511, 450] width 25 height 9
select select "vw"
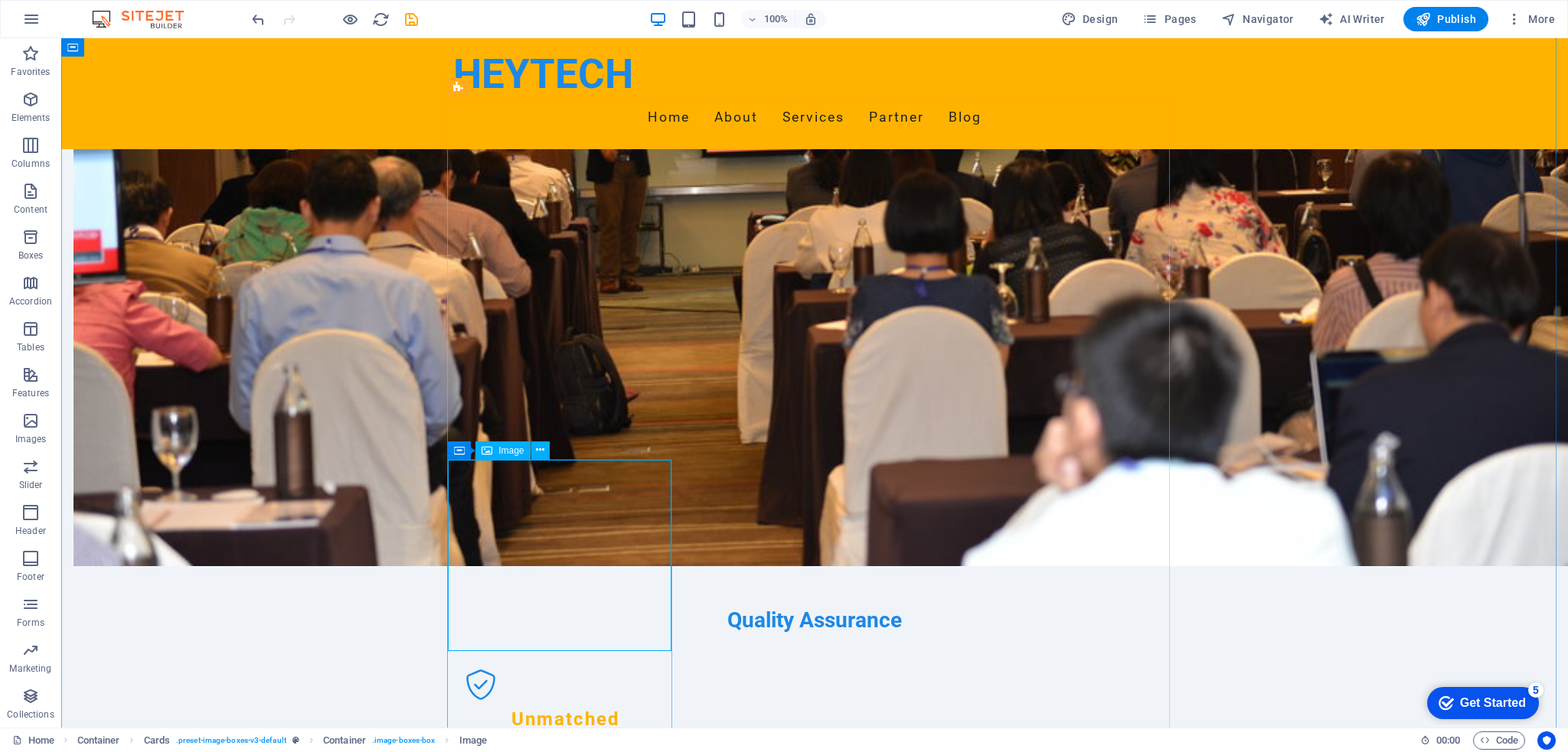
select select "px"
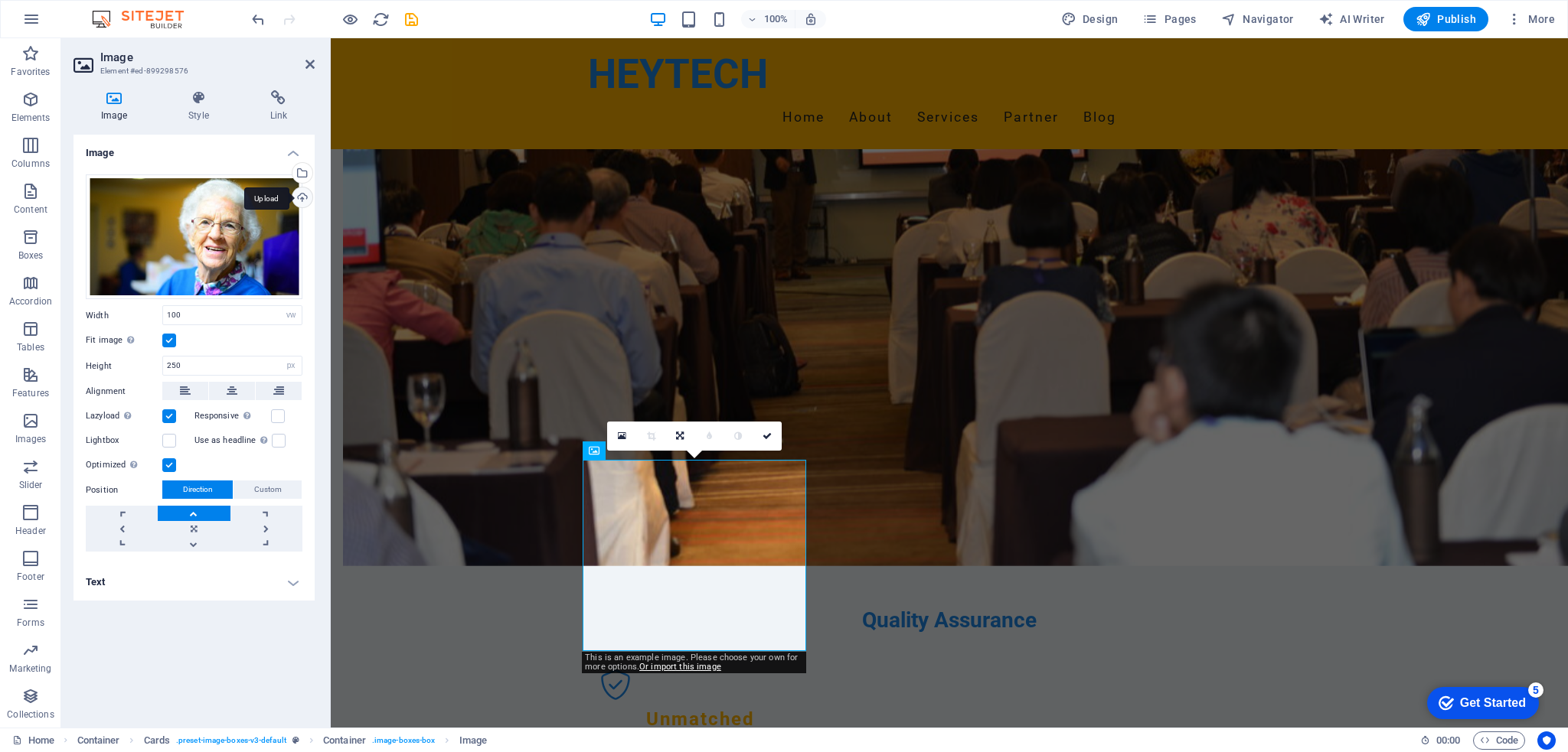
click at [304, 195] on div "Upload" at bounding box center [300, 198] width 23 height 23
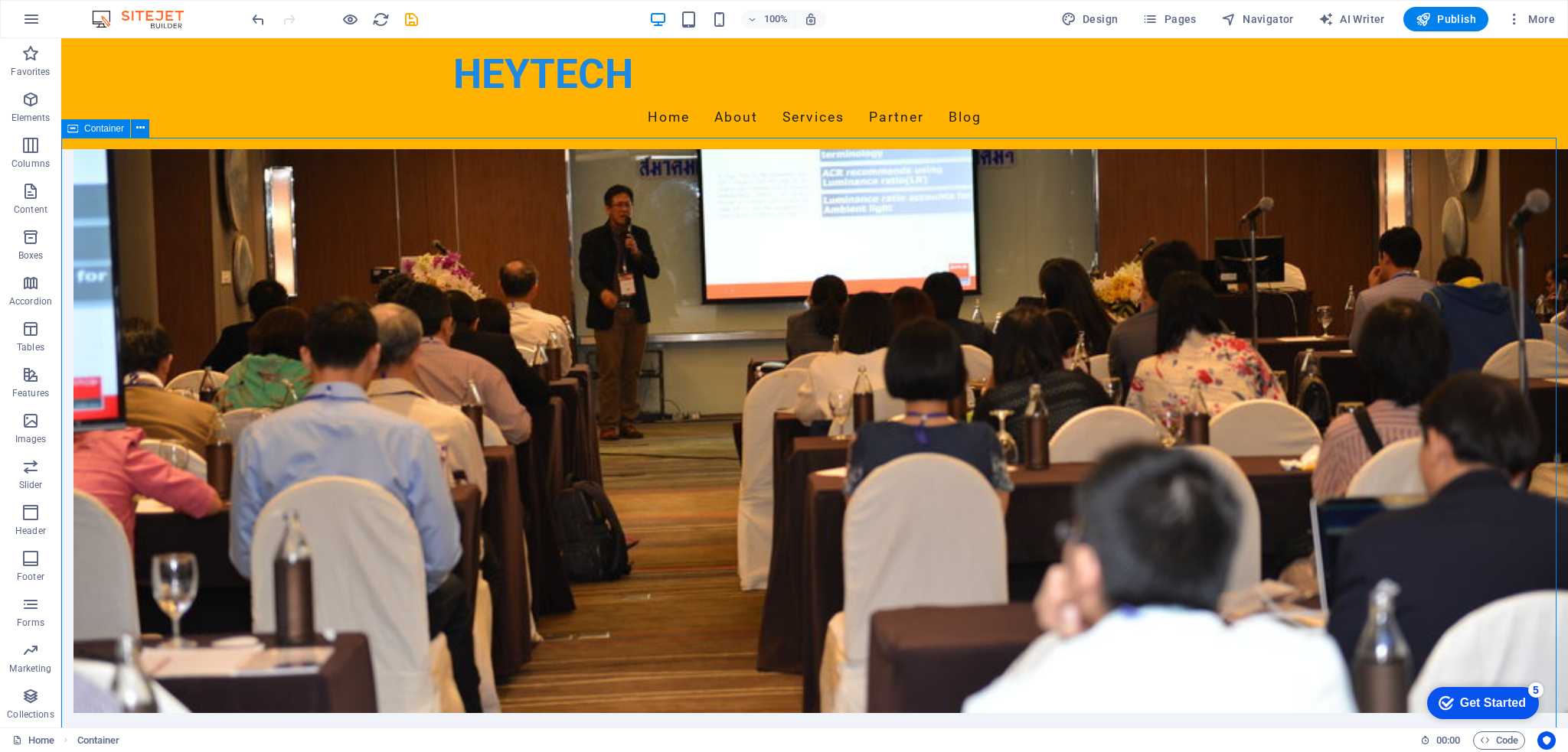
scroll to position [995, 0]
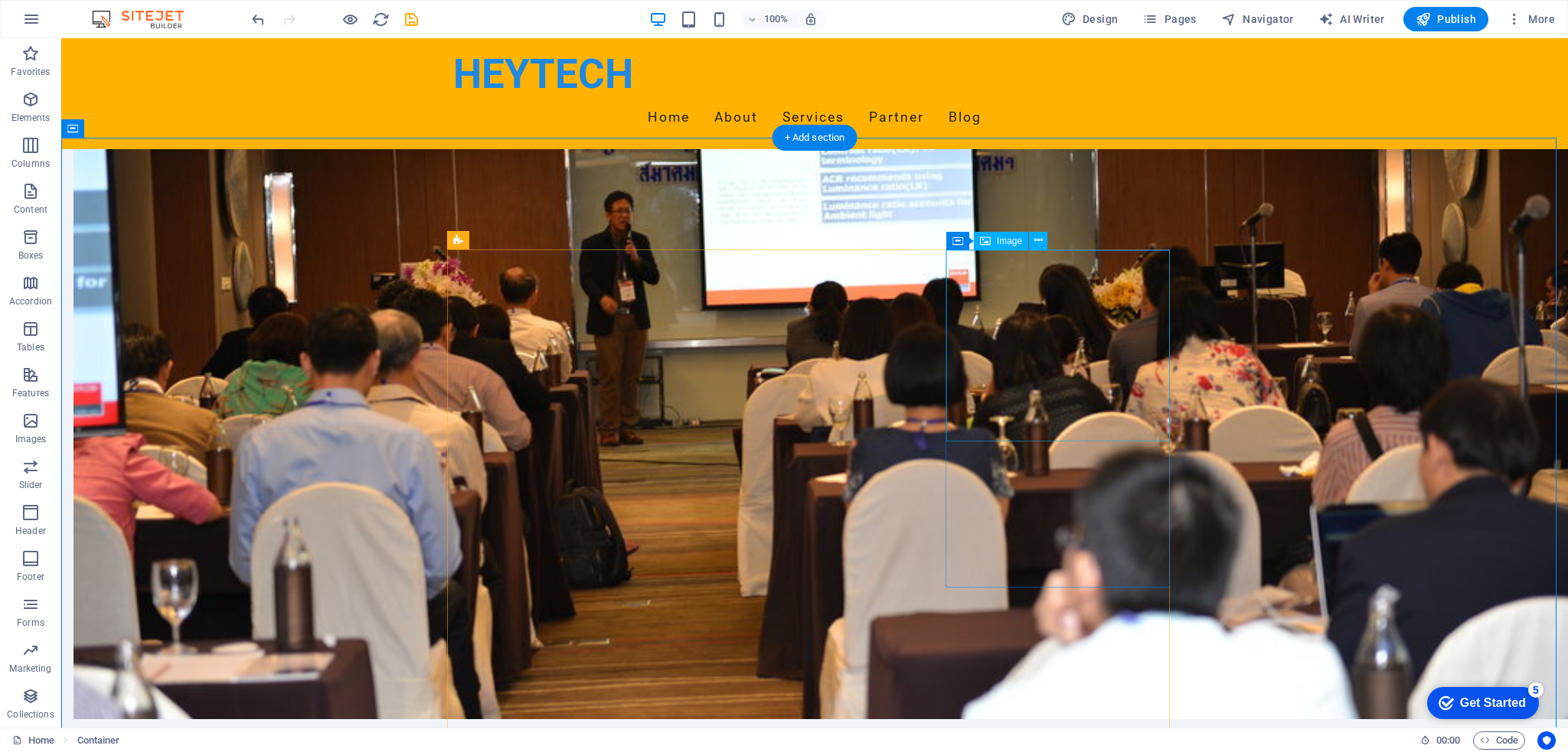
click at [997, 241] on span "Image" at bounding box center [1010, 241] width 25 height 9
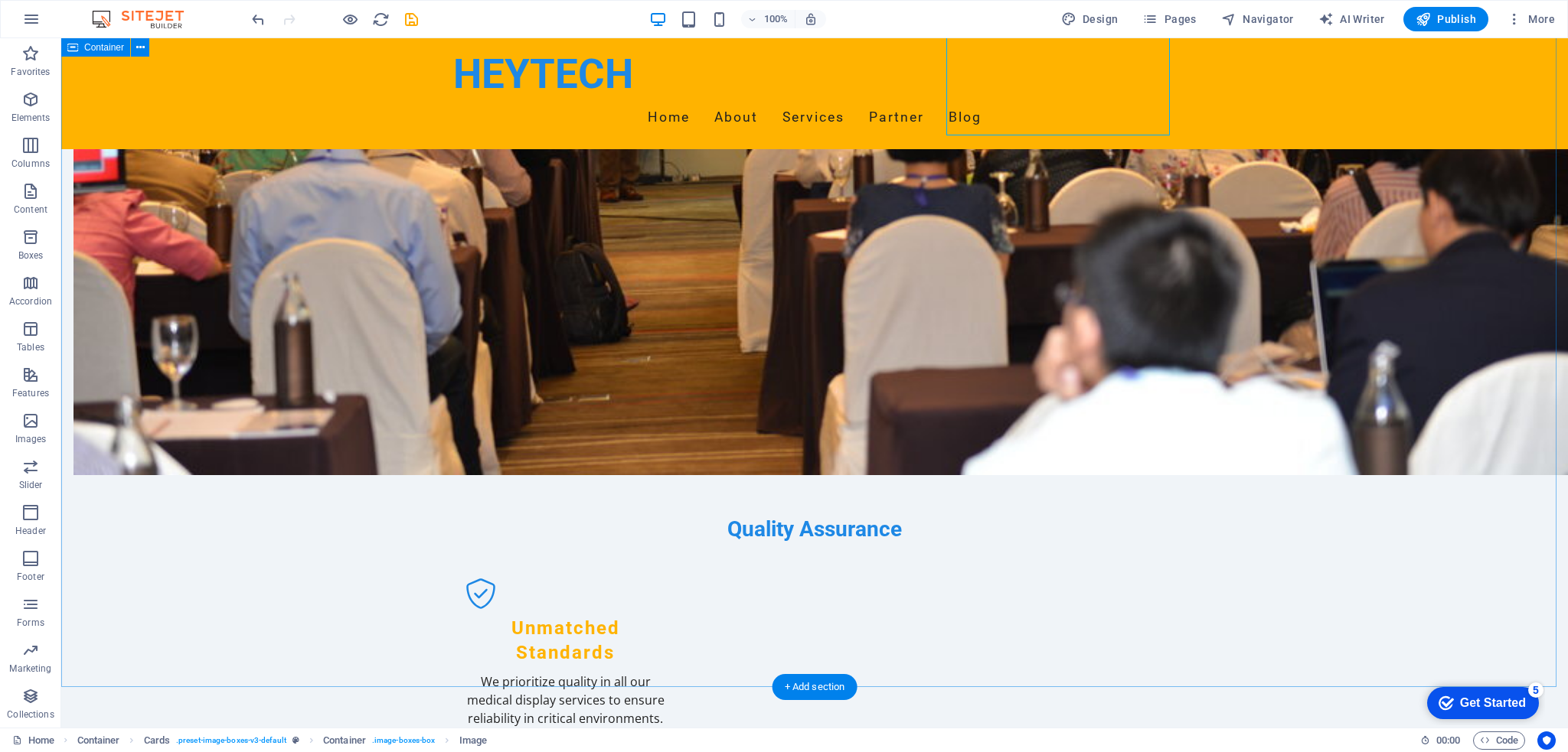
scroll to position [1301, 0]
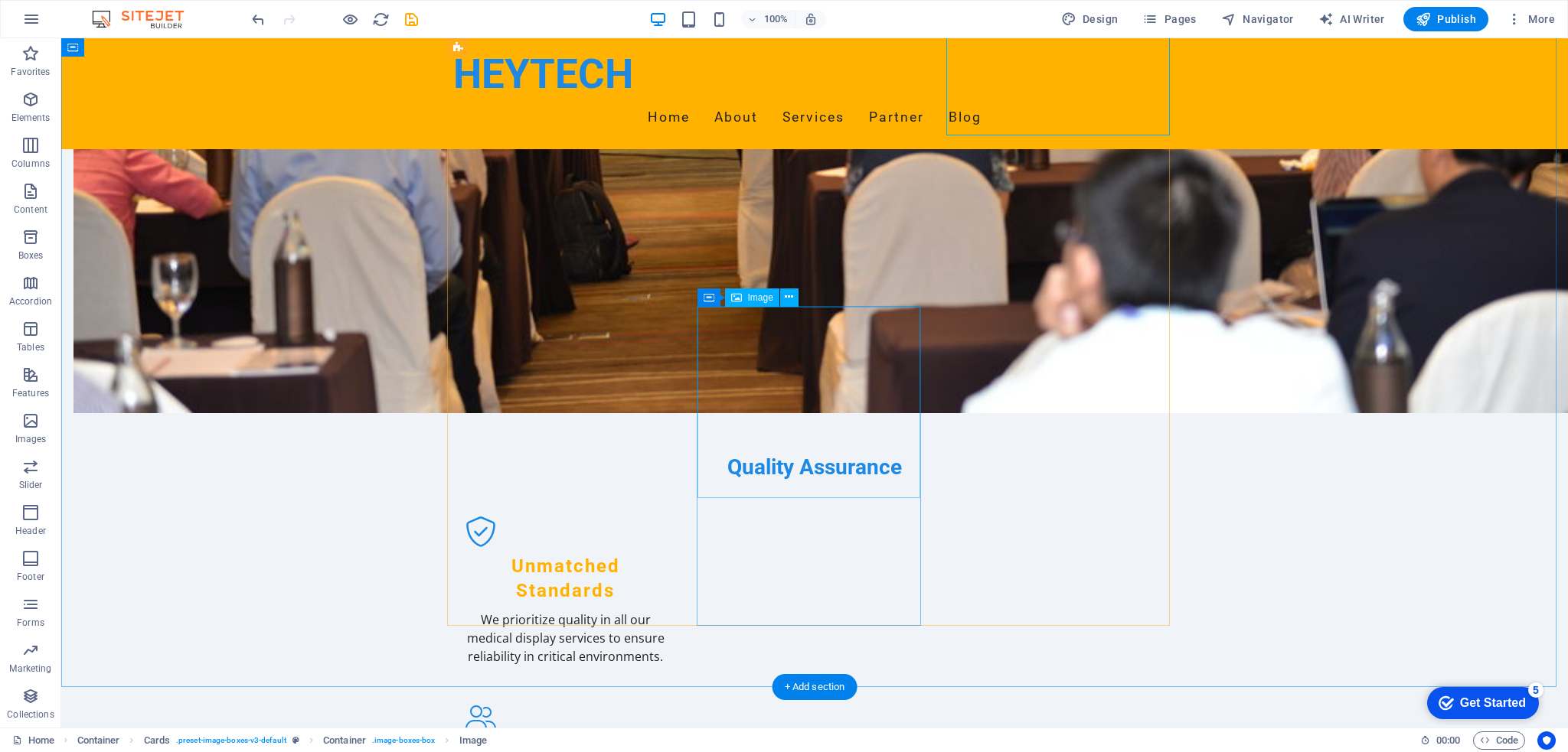
select select "vw"
select select "px"
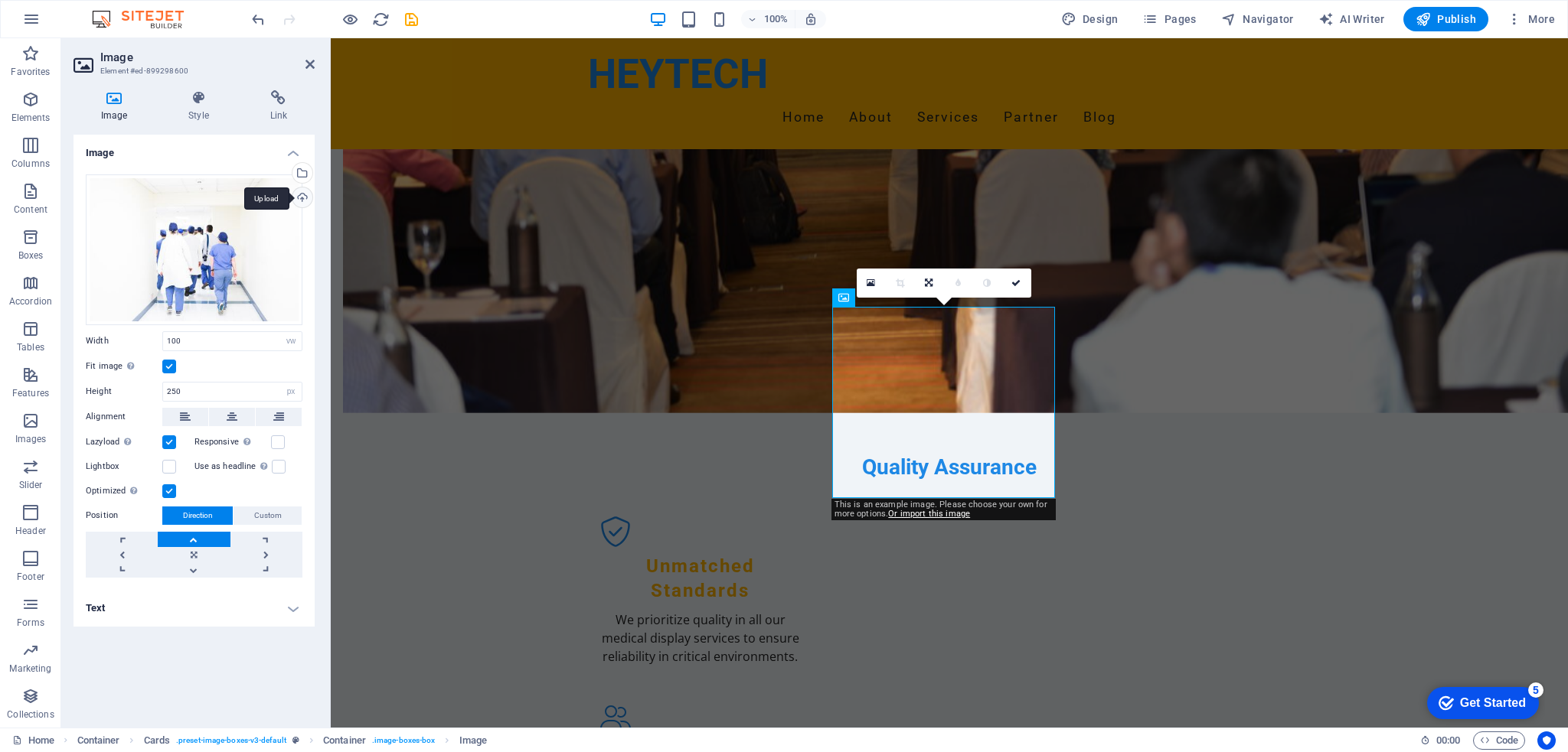
click at [298, 201] on div "Upload" at bounding box center [300, 198] width 23 height 23
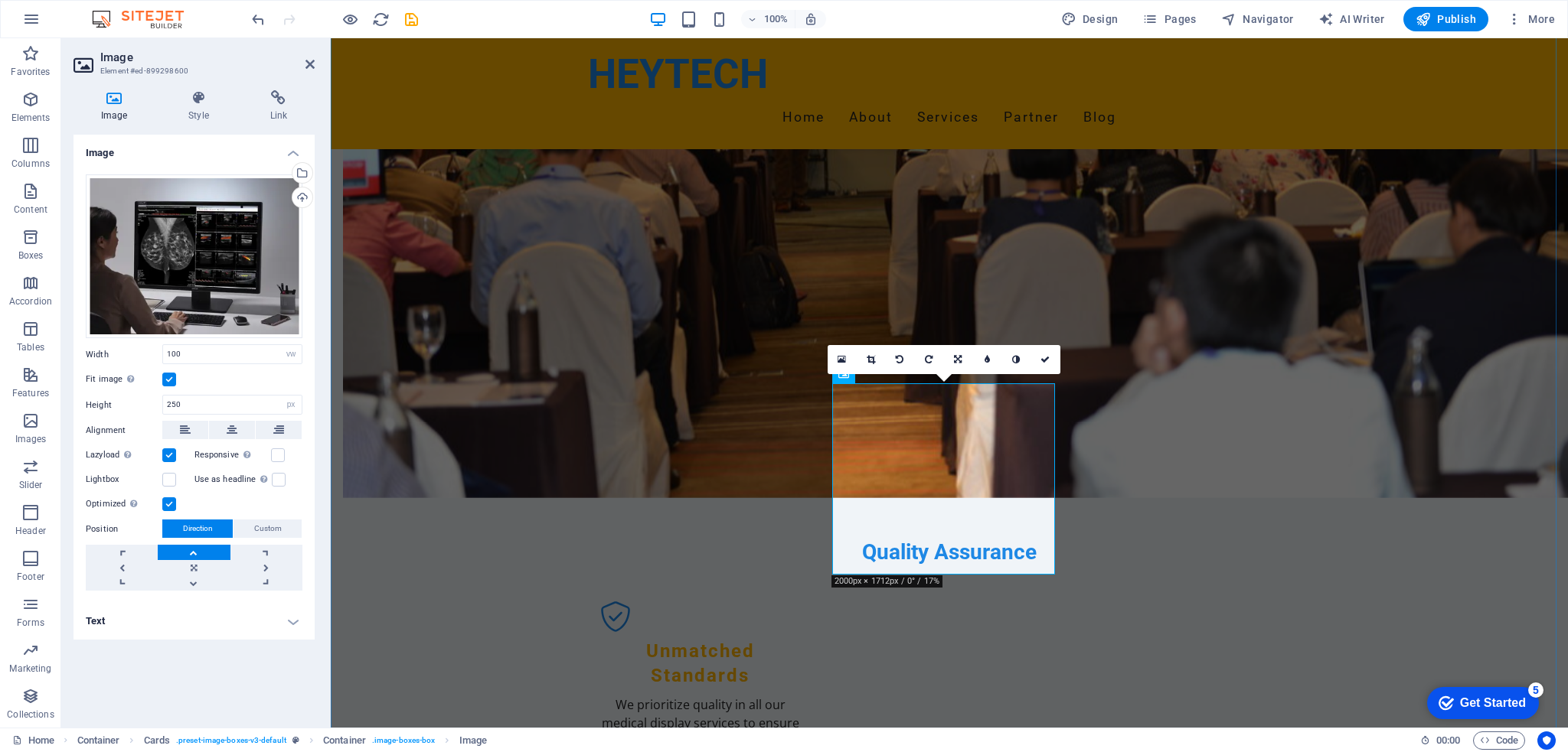
scroll to position [1225, 0]
